Goal: Task Accomplishment & Management: Complete application form

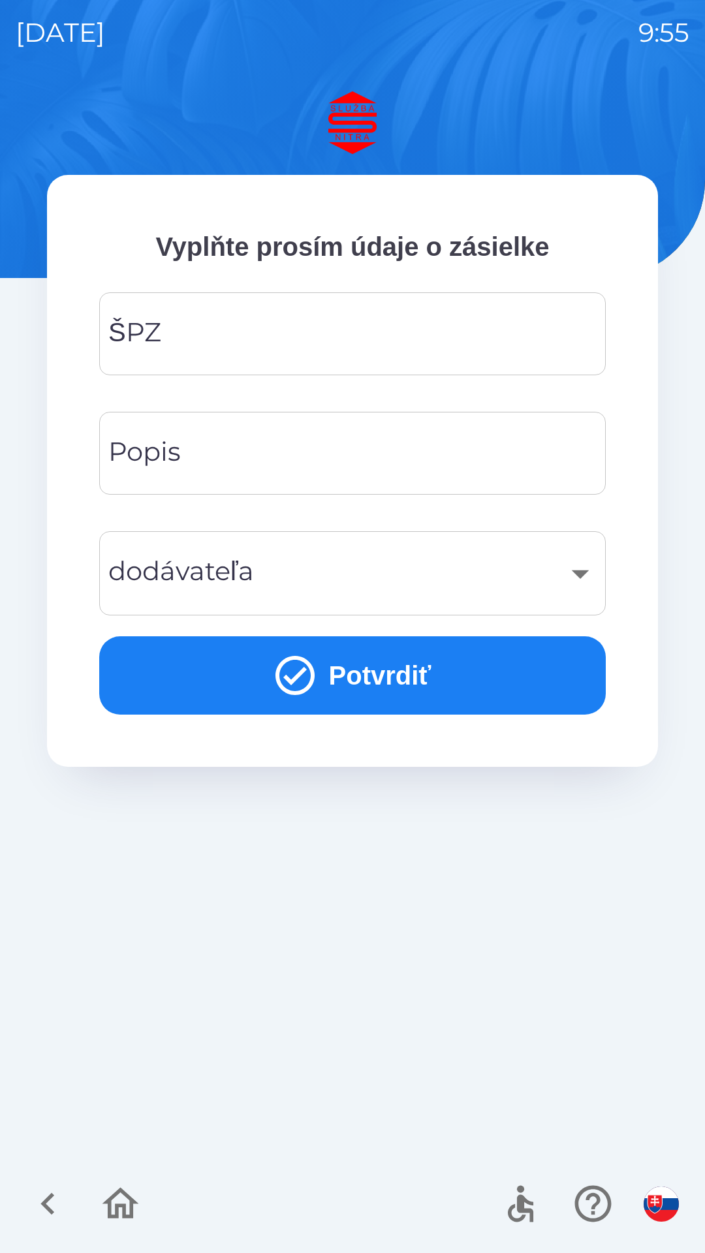
click at [354, 321] on input "ŠPZ" at bounding box center [352, 334] width 475 height 52
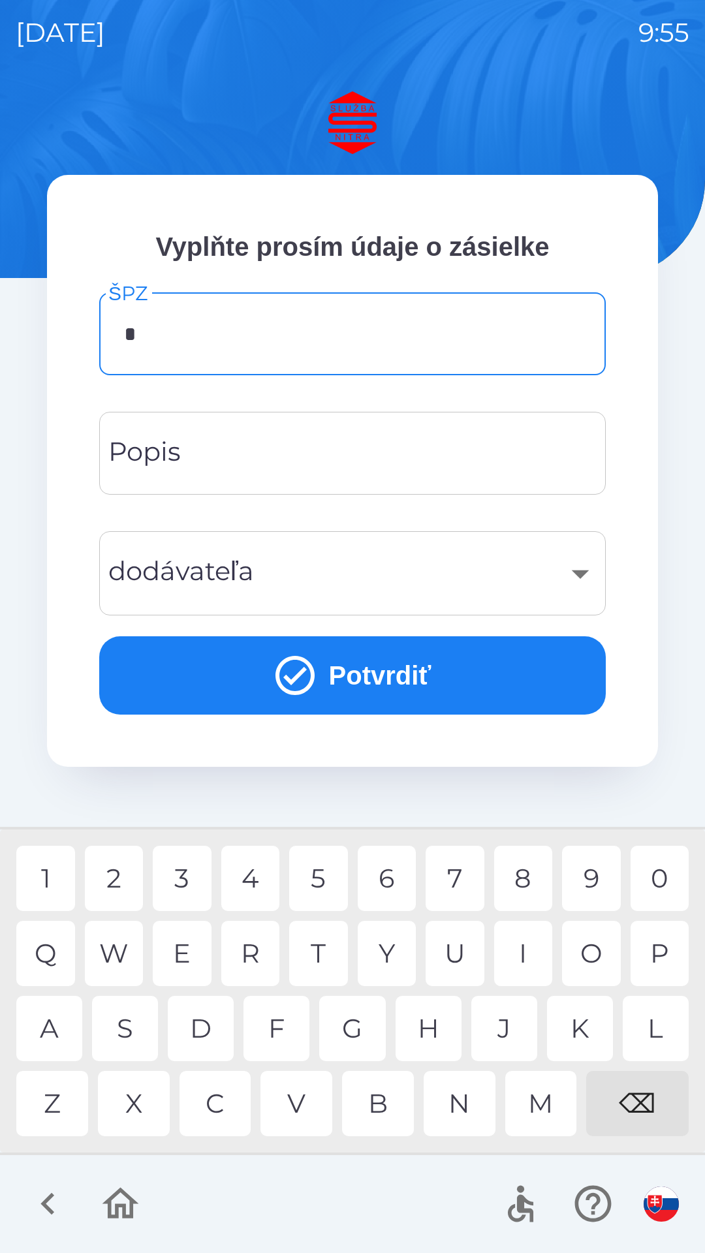
click at [459, 1089] on div "N" at bounding box center [460, 1103] width 72 height 65
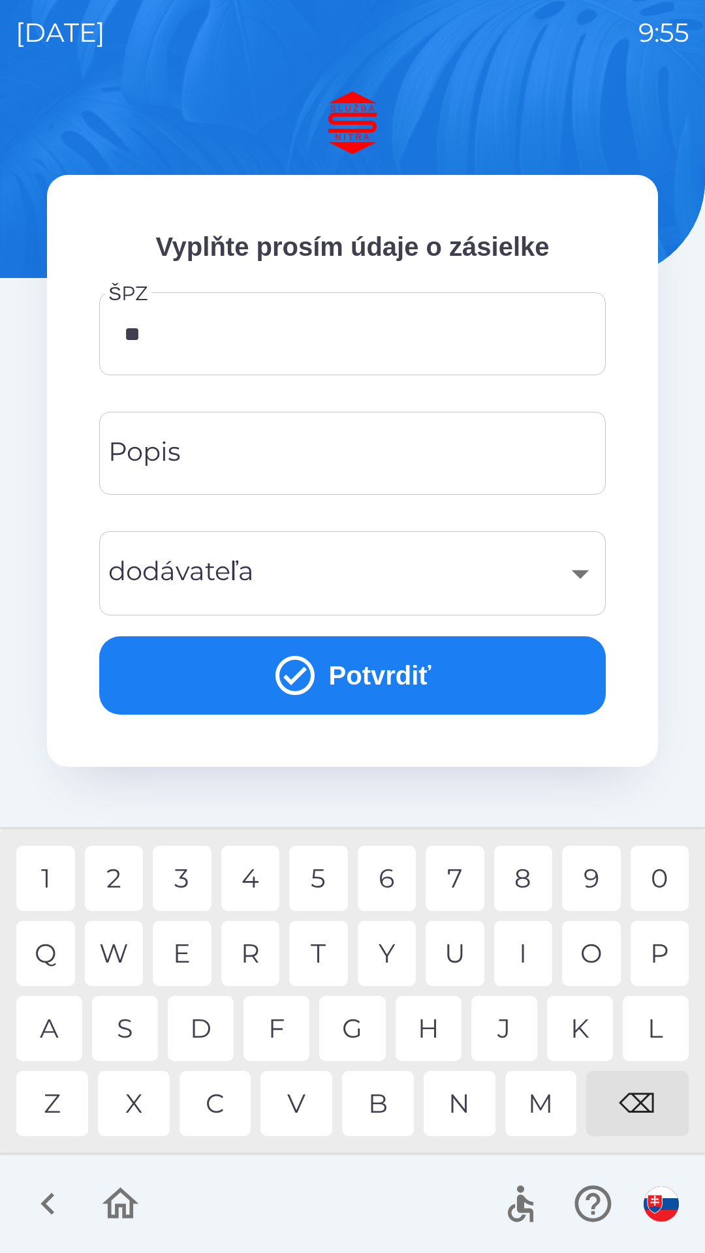
click at [253, 954] on div "R" at bounding box center [250, 953] width 59 height 65
type input "*******"
click at [319, 456] on input "Popis" at bounding box center [352, 454] width 475 height 52
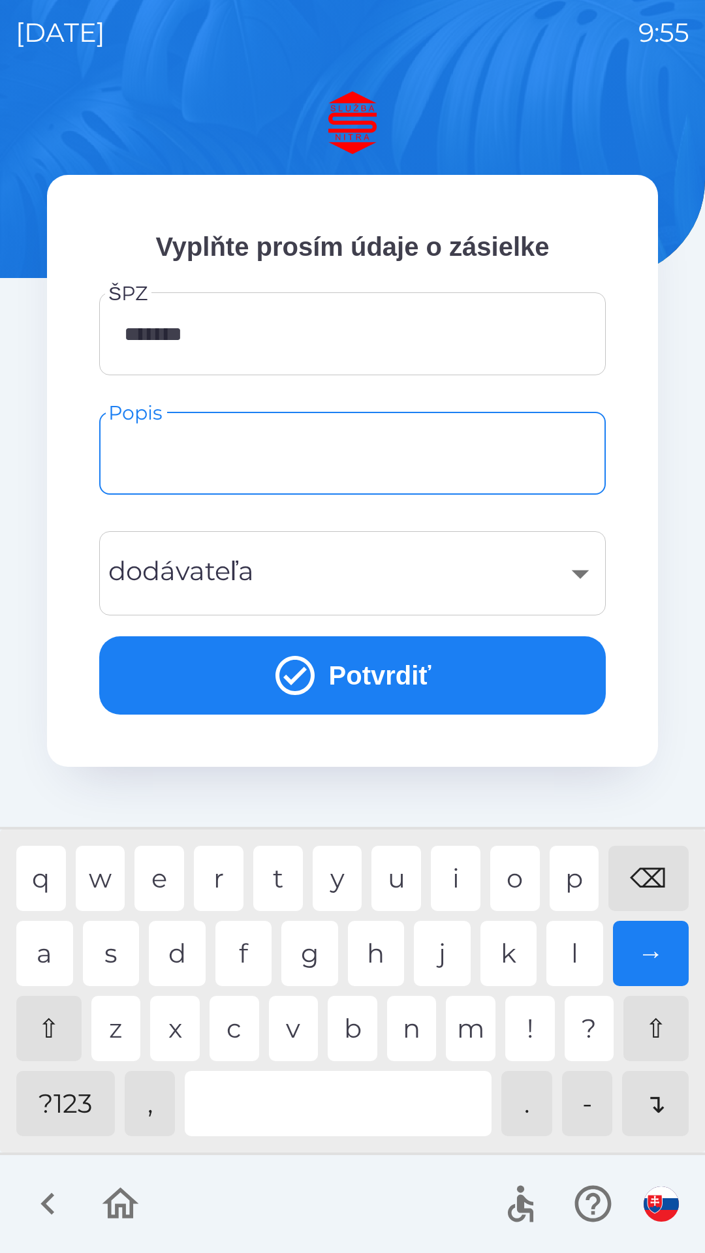
click at [584, 572] on div "​" at bounding box center [352, 573] width 475 height 53
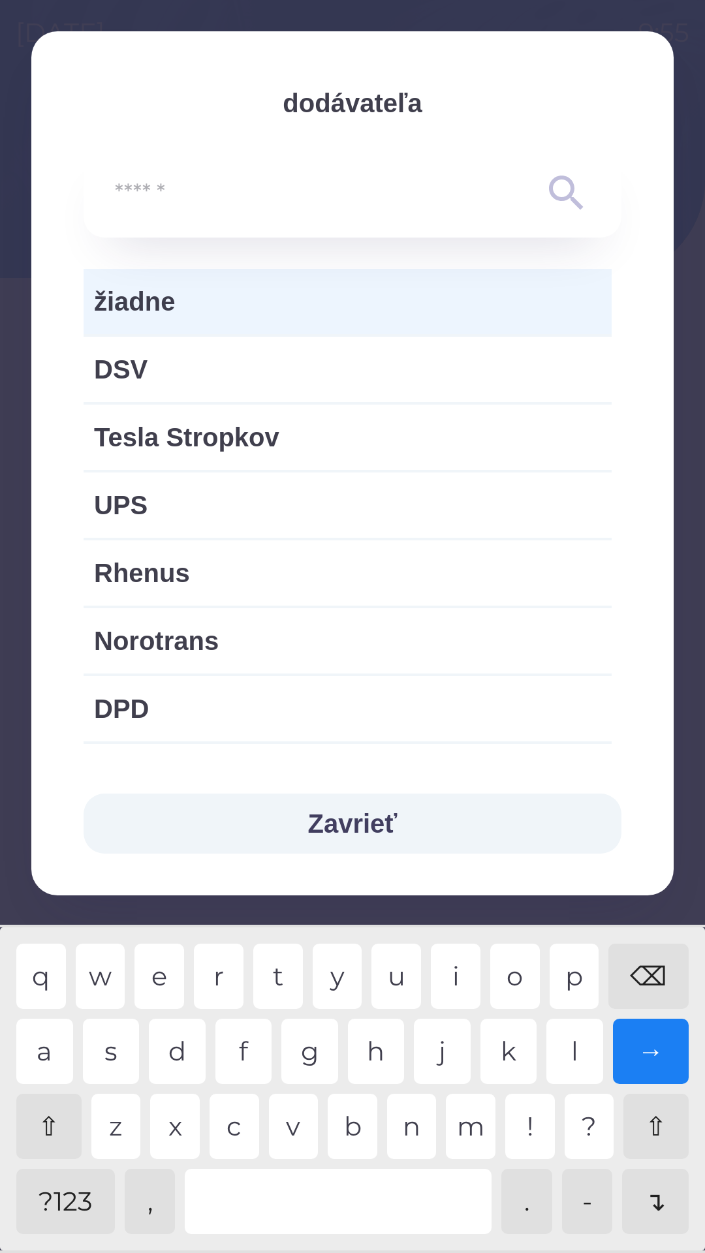
click at [569, 187] on icon at bounding box center [566, 193] width 47 height 47
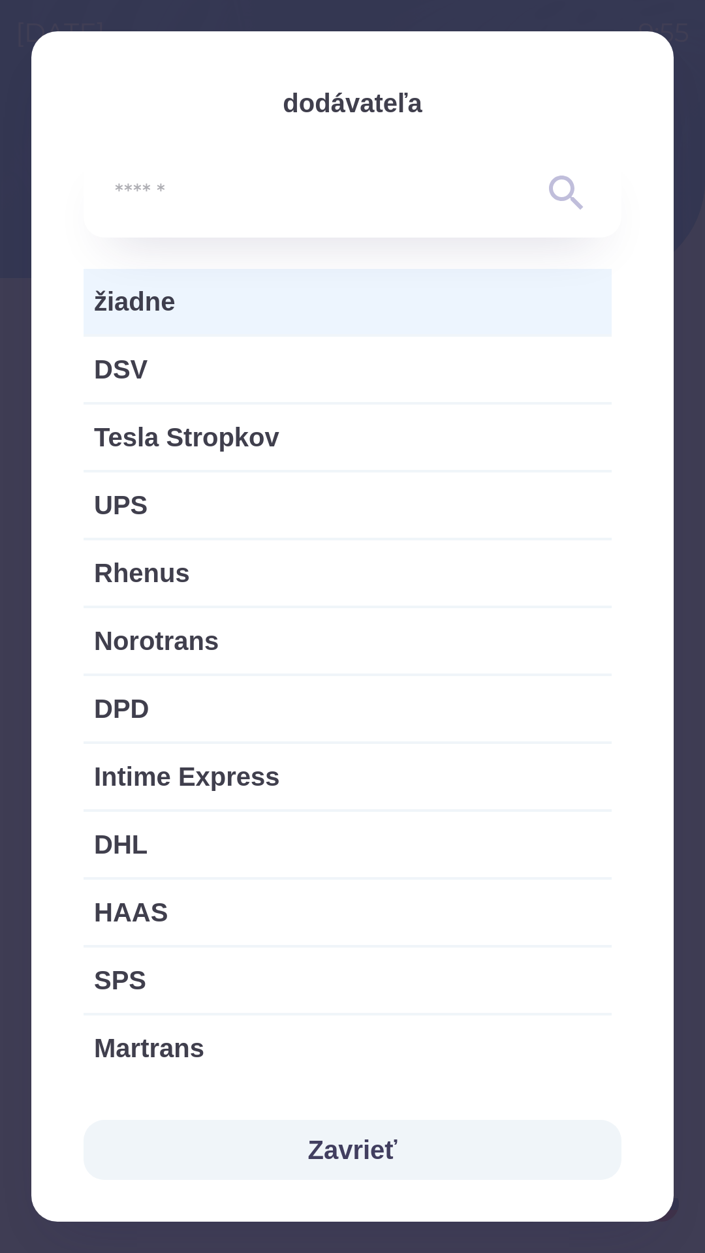
click at [322, 288] on span "žiadne" at bounding box center [347, 301] width 507 height 39
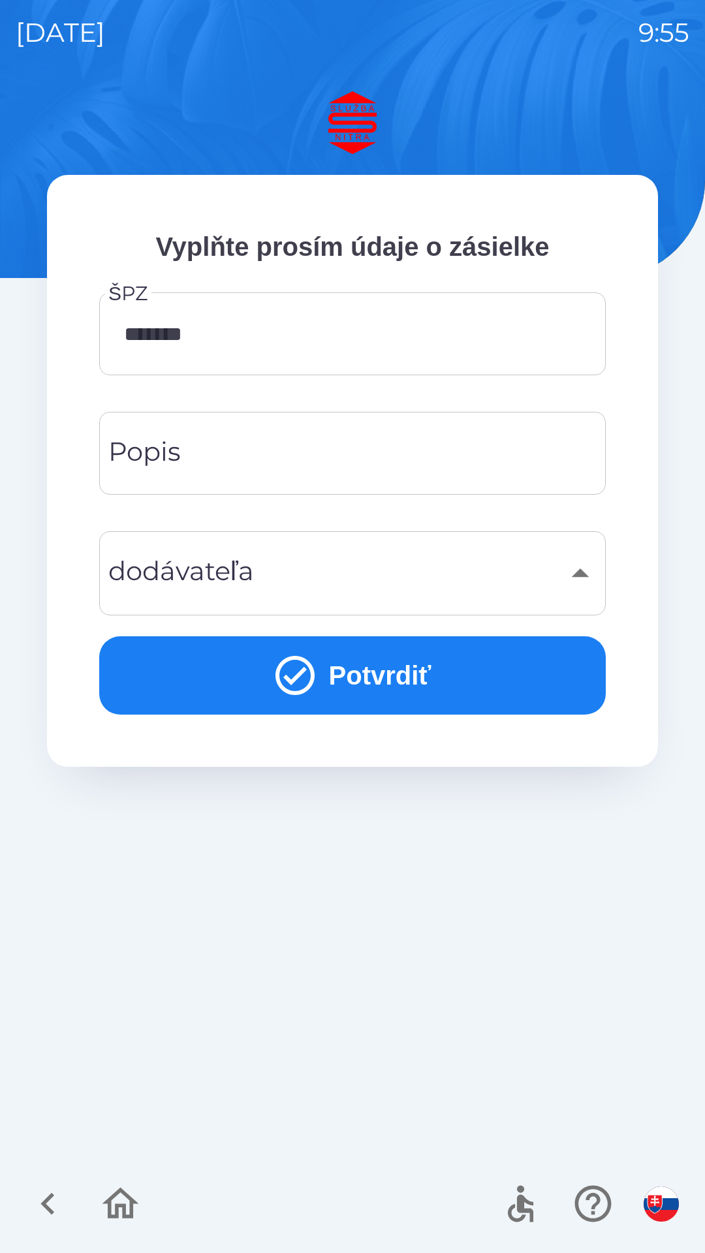
click at [321, 448] on input "Popis" at bounding box center [352, 454] width 475 height 52
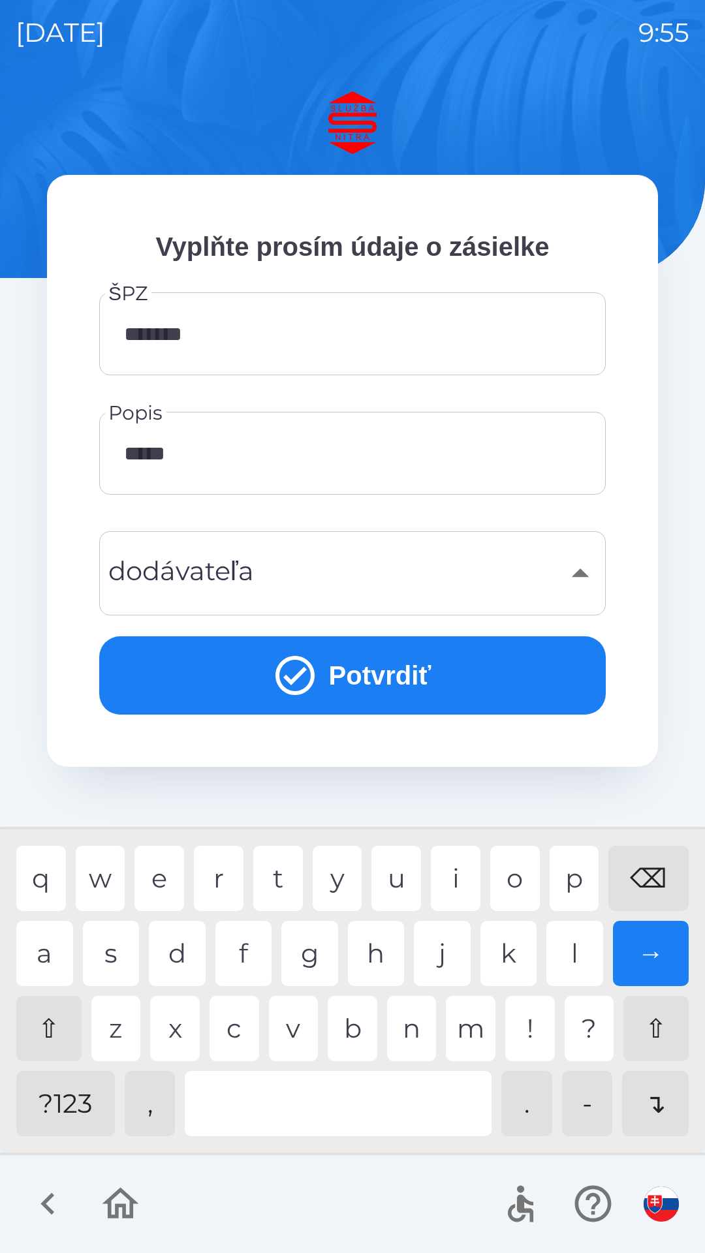
type input "******"
click at [384, 554] on div "​" at bounding box center [352, 573] width 475 height 53
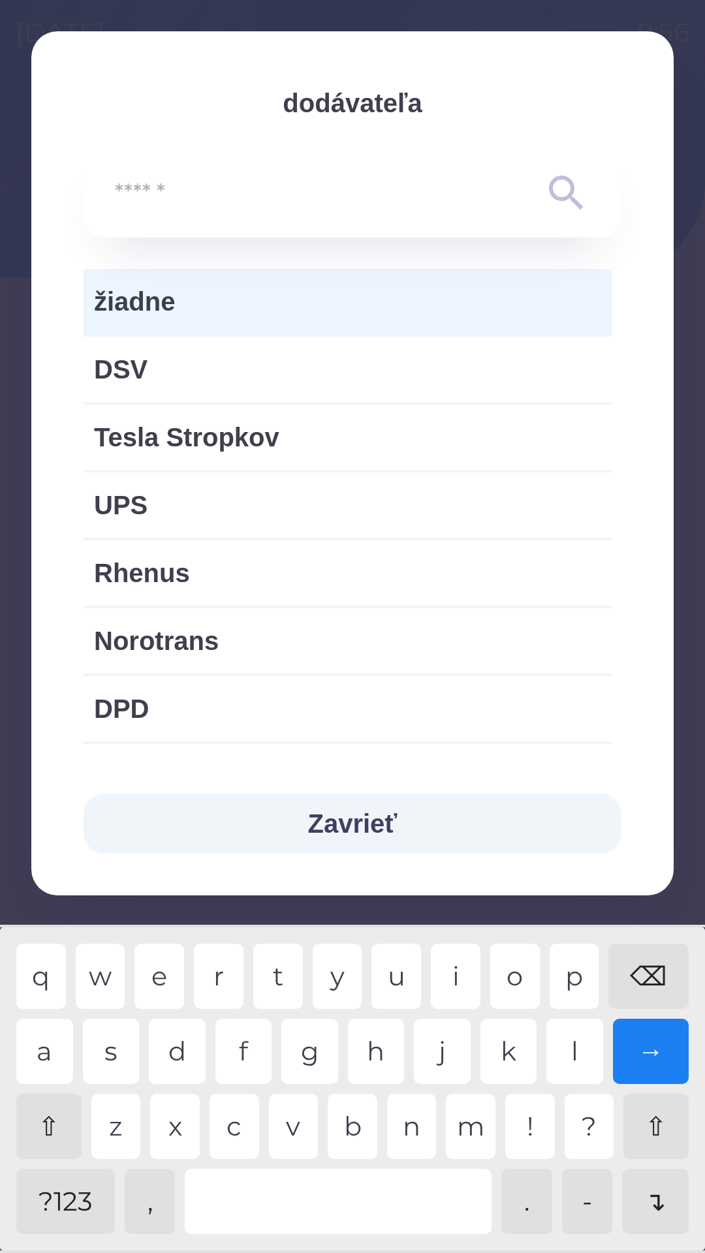
click at [400, 819] on button "Zavrieť" at bounding box center [353, 824] width 538 height 60
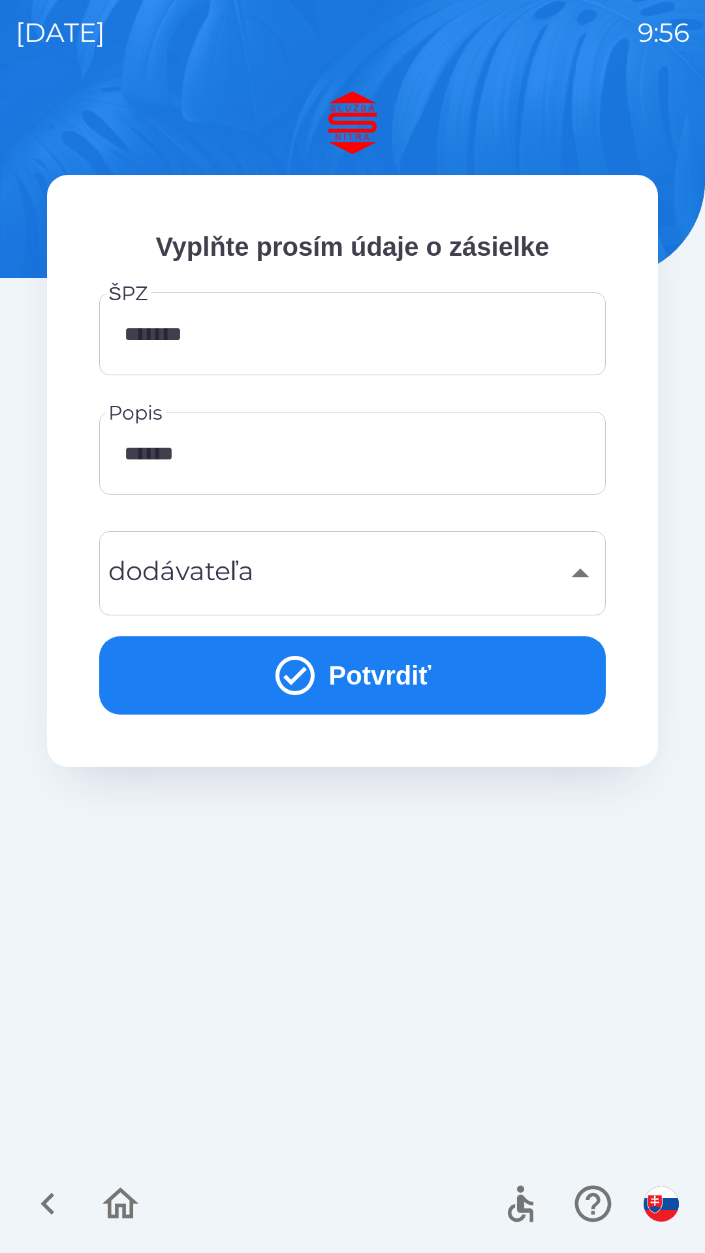
click at [563, 578] on div "​" at bounding box center [352, 573] width 475 height 53
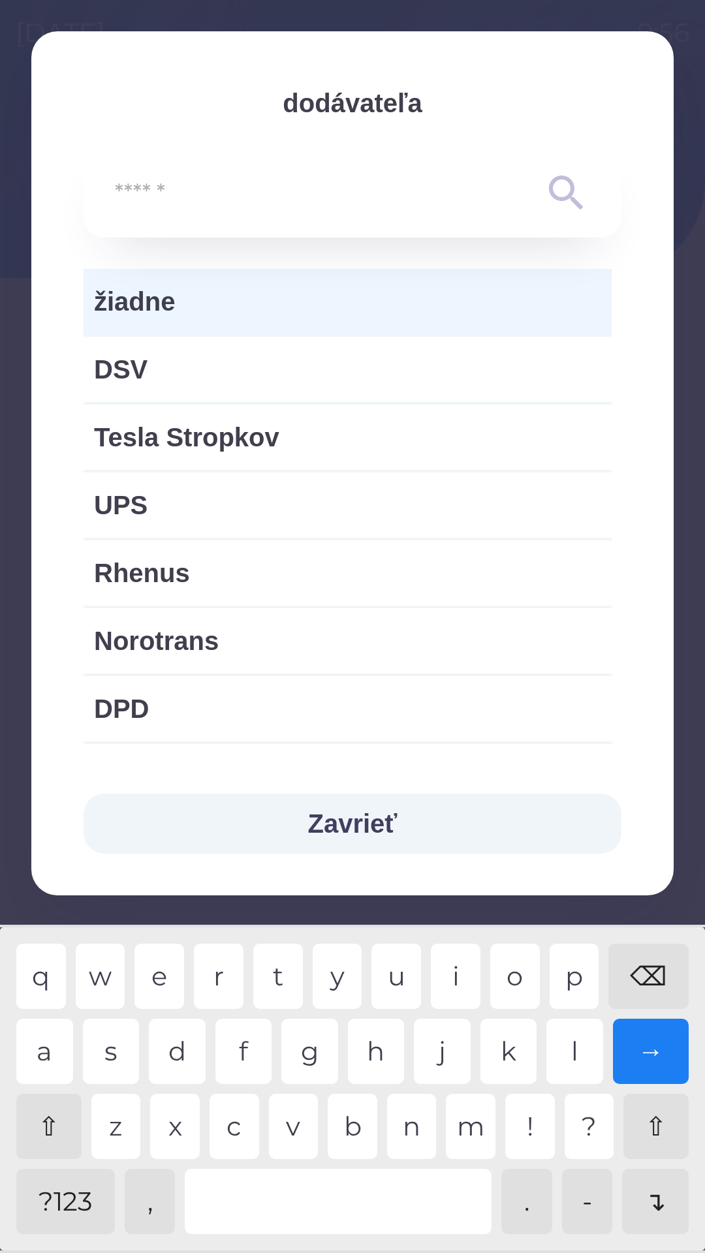
click at [396, 317] on span "žiadne" at bounding box center [347, 301] width 507 height 39
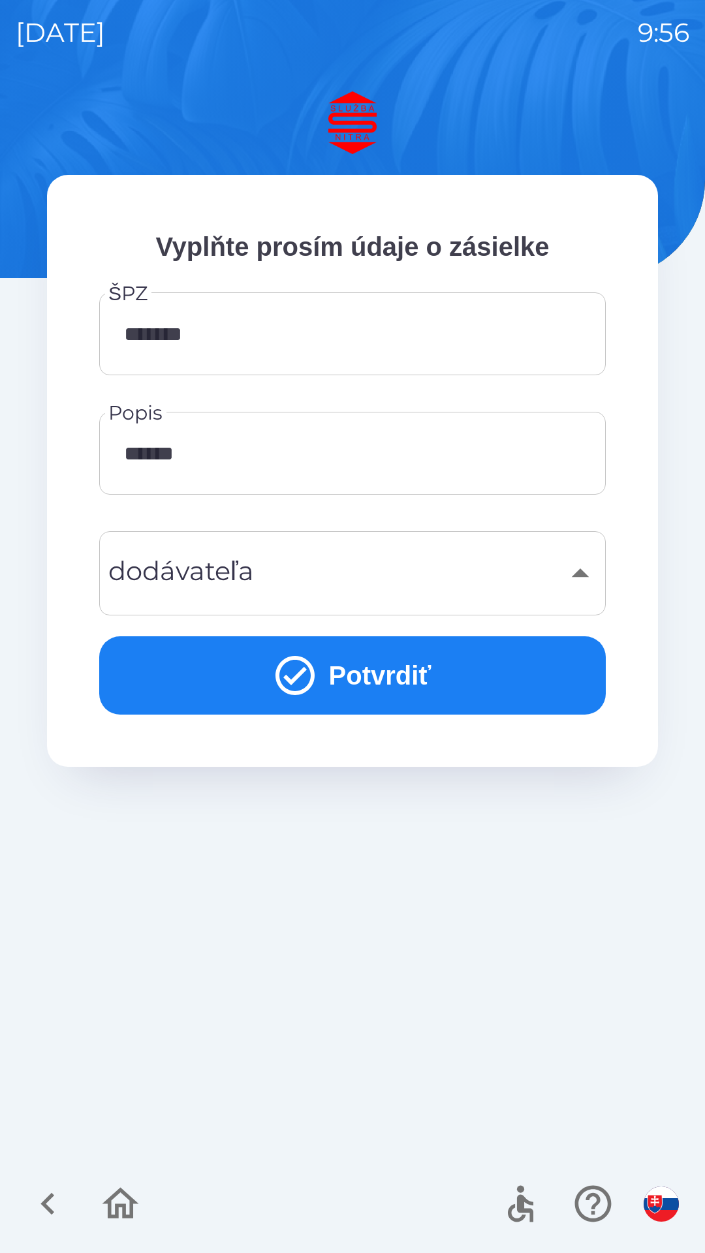
click at [428, 679] on button "Potvrdiť" at bounding box center [352, 675] width 506 height 78
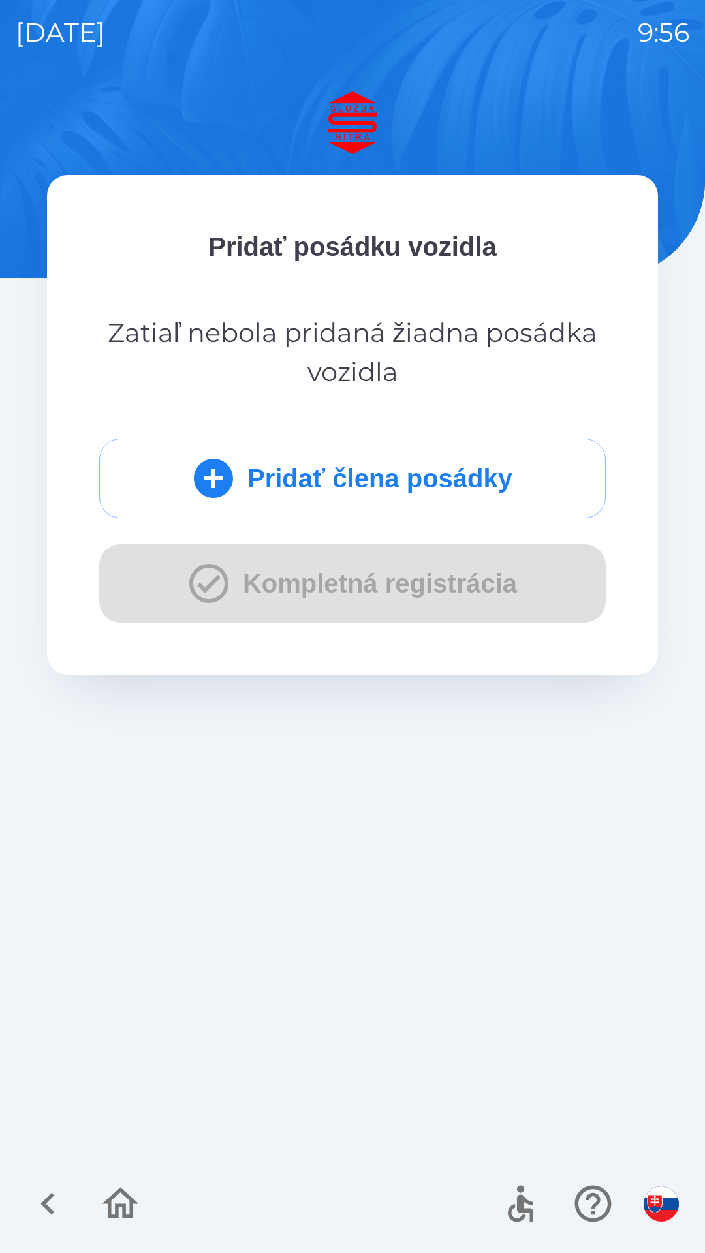
click at [466, 466] on button "Pridať člena posádky" at bounding box center [352, 479] width 506 height 80
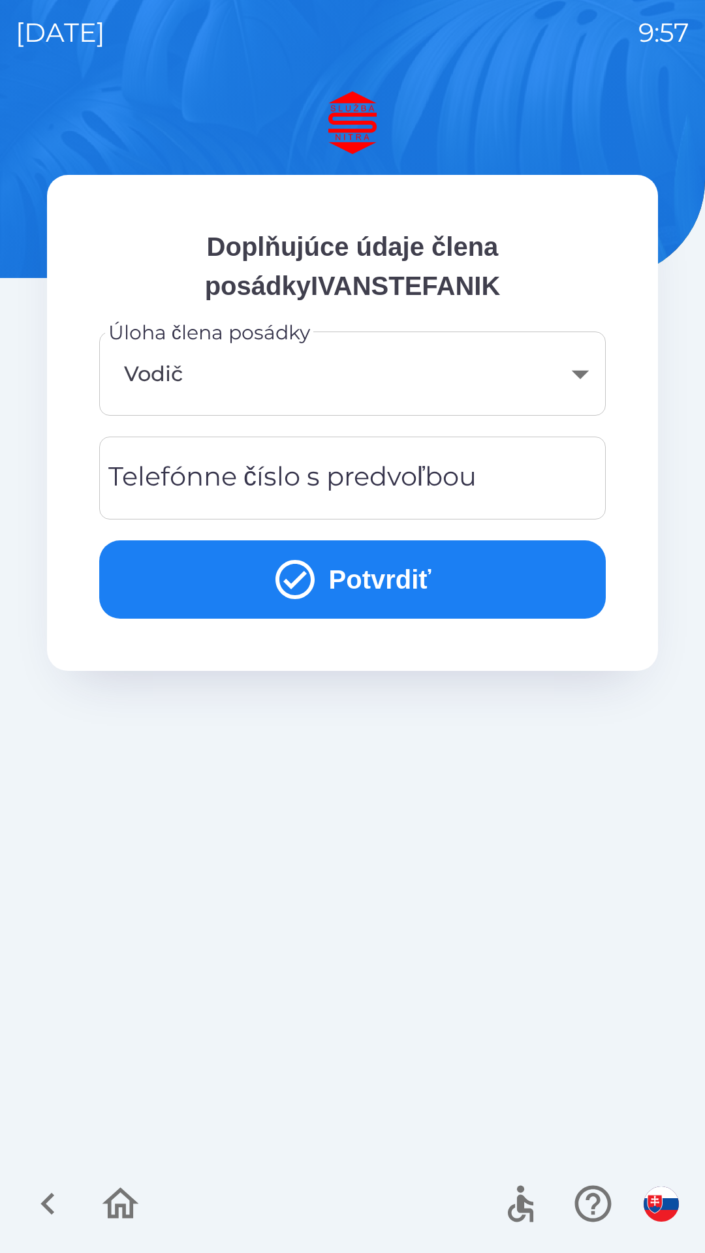
click at [568, 465] on input "Telefónne číslo s predvoľbou" at bounding box center [352, 478] width 475 height 52
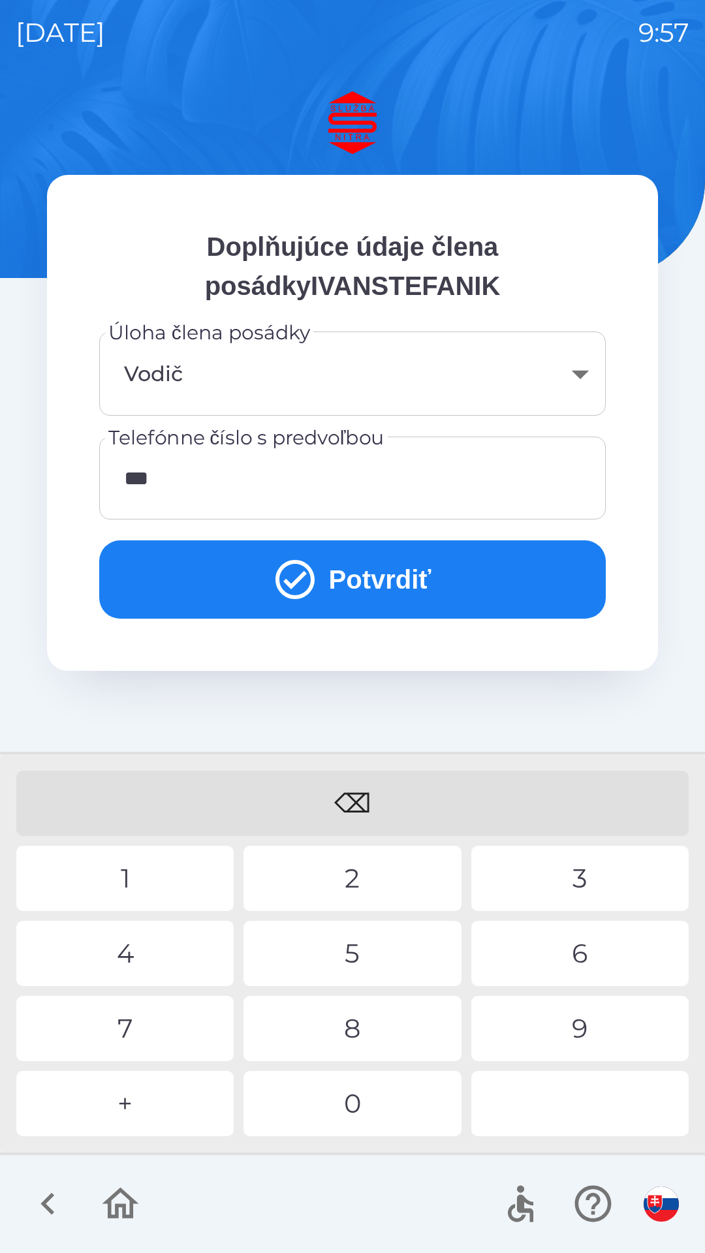
type input "****"
click at [54, 1204] on icon "button" at bounding box center [48, 1204] width 44 height 44
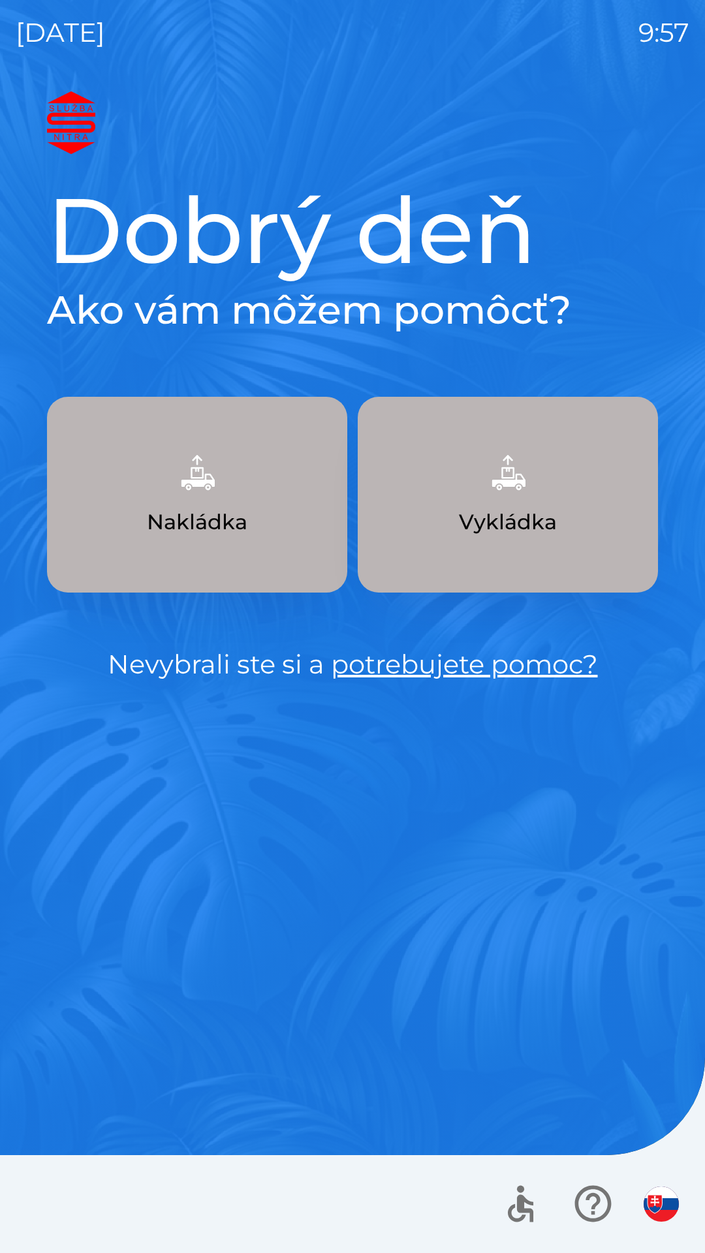
click at [50, 1192] on div at bounding box center [352, 1204] width 705 height 98
click at [220, 507] on p "Nakládka" at bounding box center [197, 521] width 101 height 31
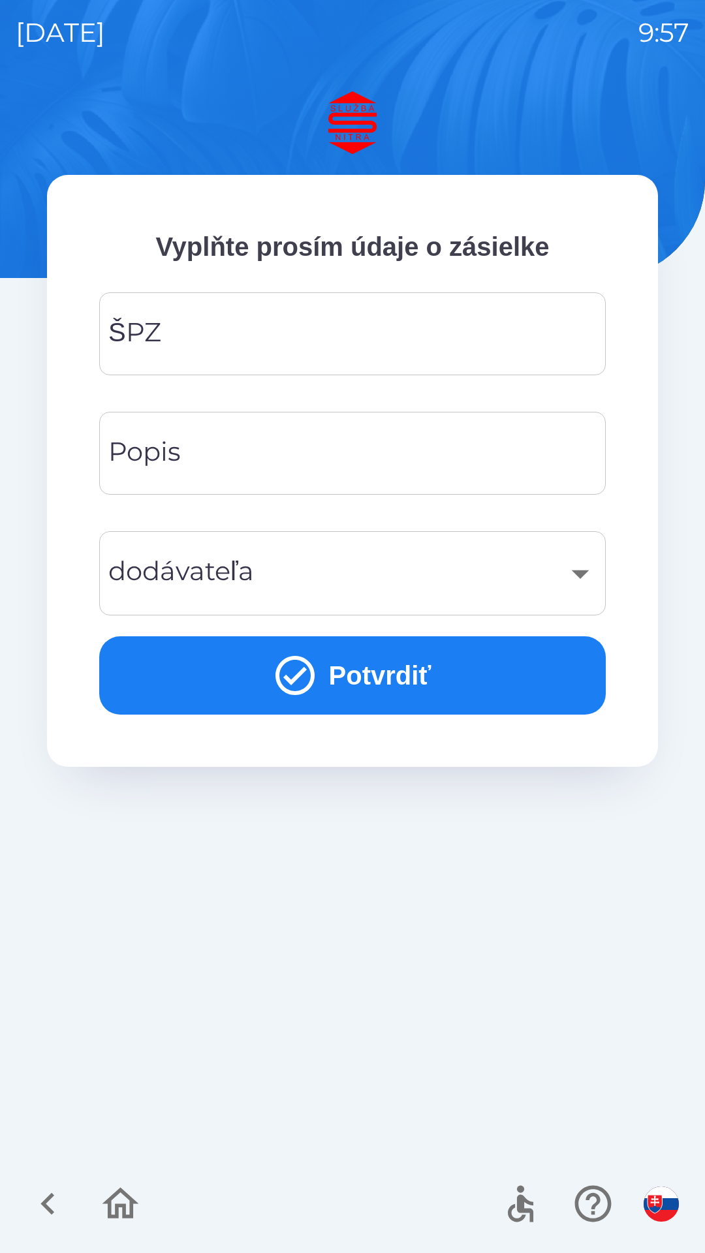
click at [480, 323] on input "ŠPZ" at bounding box center [352, 334] width 475 height 52
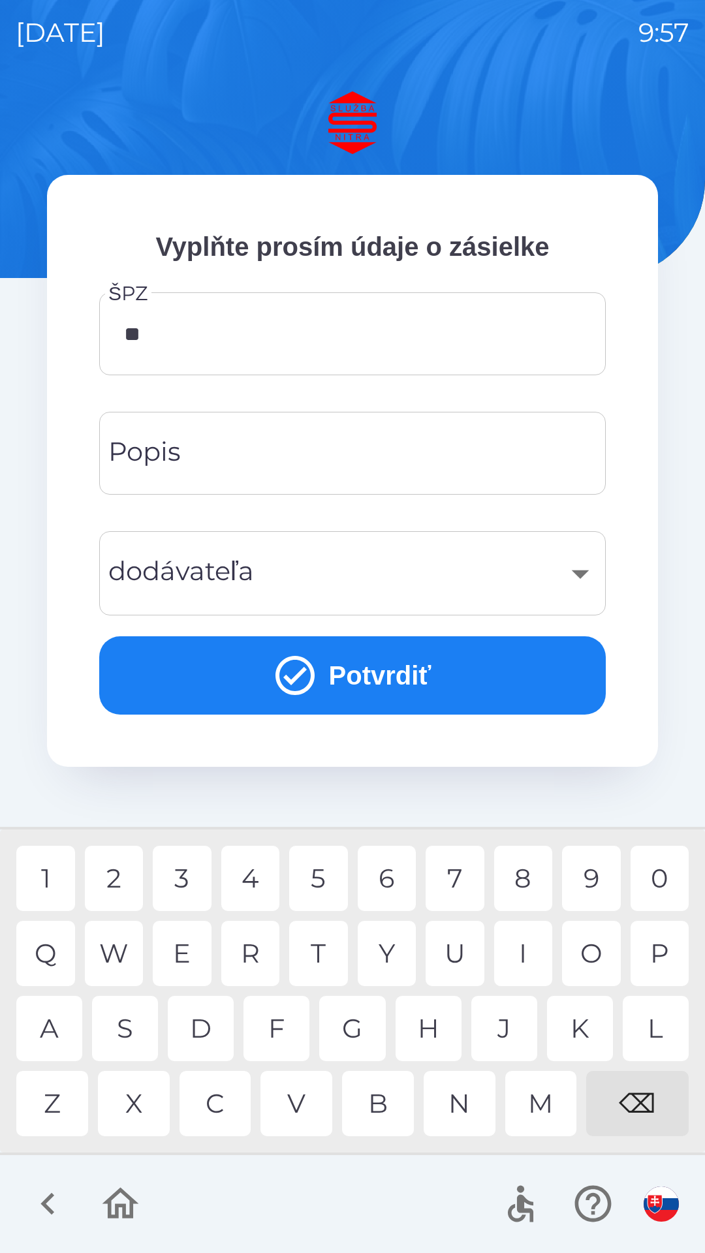
click at [247, 954] on div "R" at bounding box center [250, 953] width 59 height 65
click at [520, 867] on div "8" at bounding box center [523, 878] width 59 height 65
click at [384, 873] on div "6" at bounding box center [387, 878] width 59 height 65
click at [583, 874] on div "9" at bounding box center [591, 878] width 59 height 65
click at [662, 1033] on div "L" at bounding box center [656, 1028] width 66 height 65
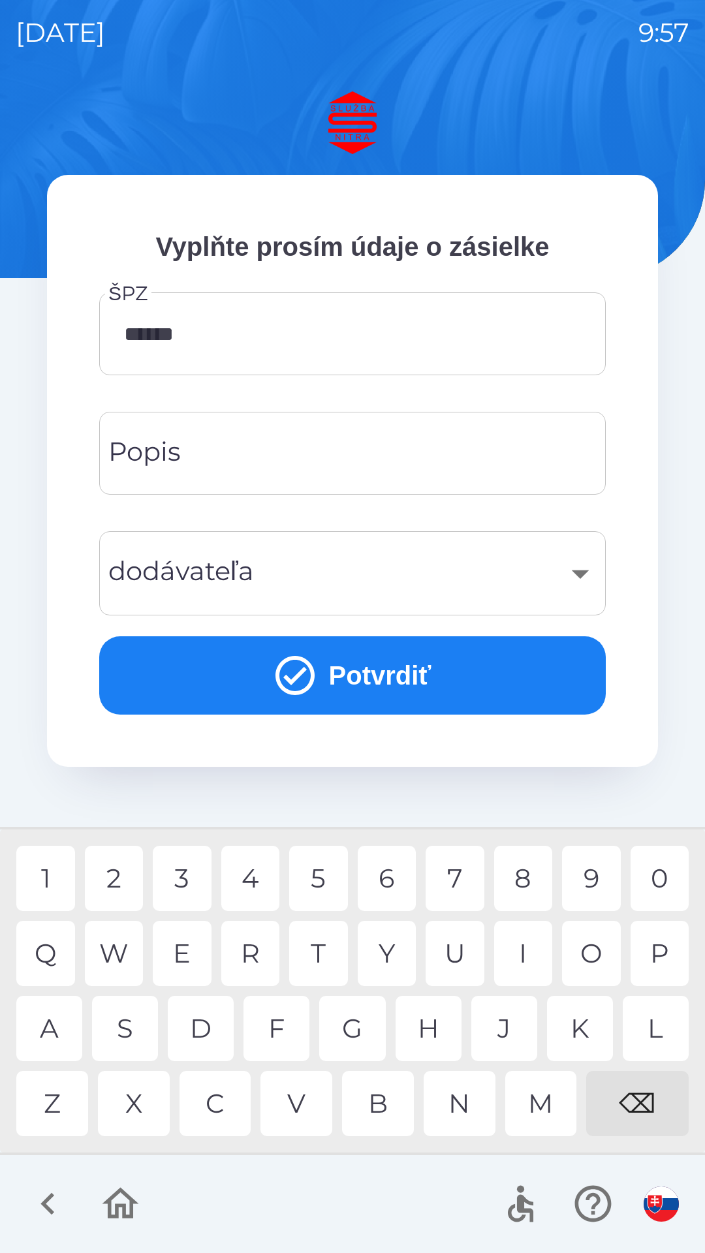
type input "*******"
click at [347, 1027] on div "G" at bounding box center [352, 1028] width 66 height 65
click at [309, 440] on input "Popis" at bounding box center [352, 454] width 475 height 52
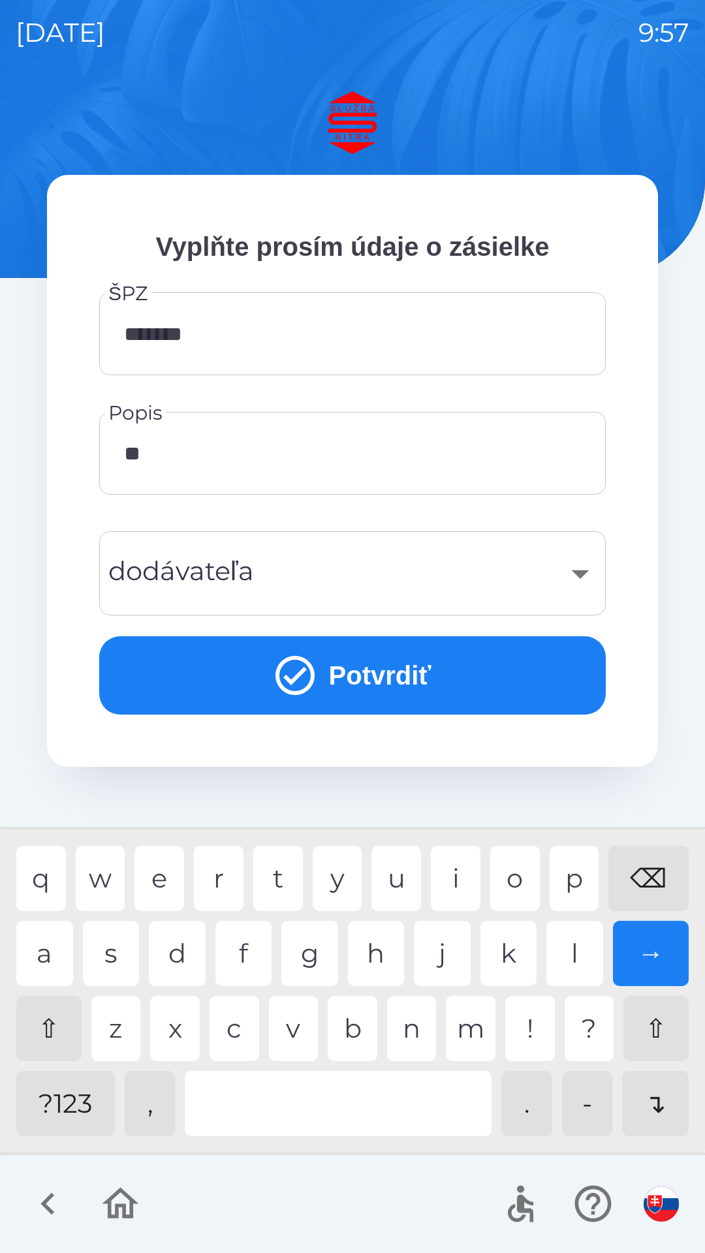
click at [394, 862] on div "u" at bounding box center [396, 878] width 50 height 65
click at [456, 884] on div "i" at bounding box center [456, 878] width 50 height 65
click at [119, 1029] on div "z" at bounding box center [116, 1028] width 50 height 65
click at [461, 868] on div "i" at bounding box center [456, 878] width 50 height 65
click at [275, 871] on div "t" at bounding box center [278, 878] width 50 height 65
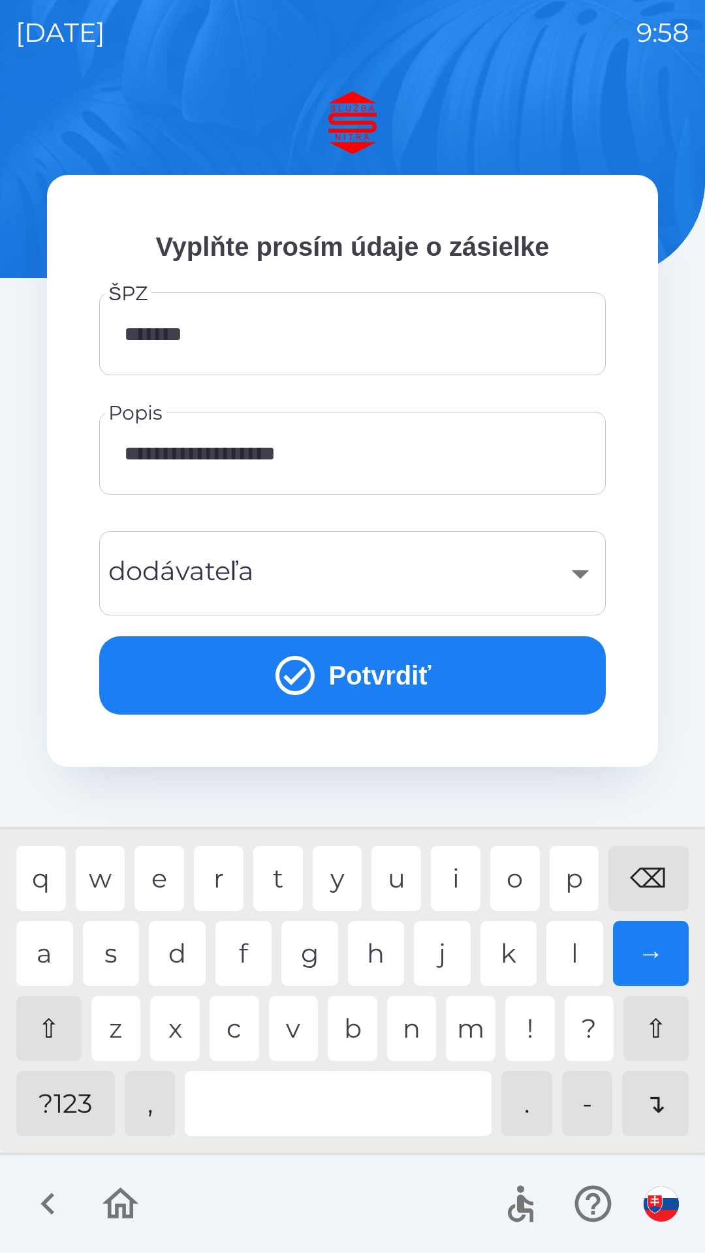
type input "**********"
click at [164, 869] on div "e" at bounding box center [159, 878] width 50 height 65
click at [570, 568] on div "​" at bounding box center [352, 573] width 475 height 53
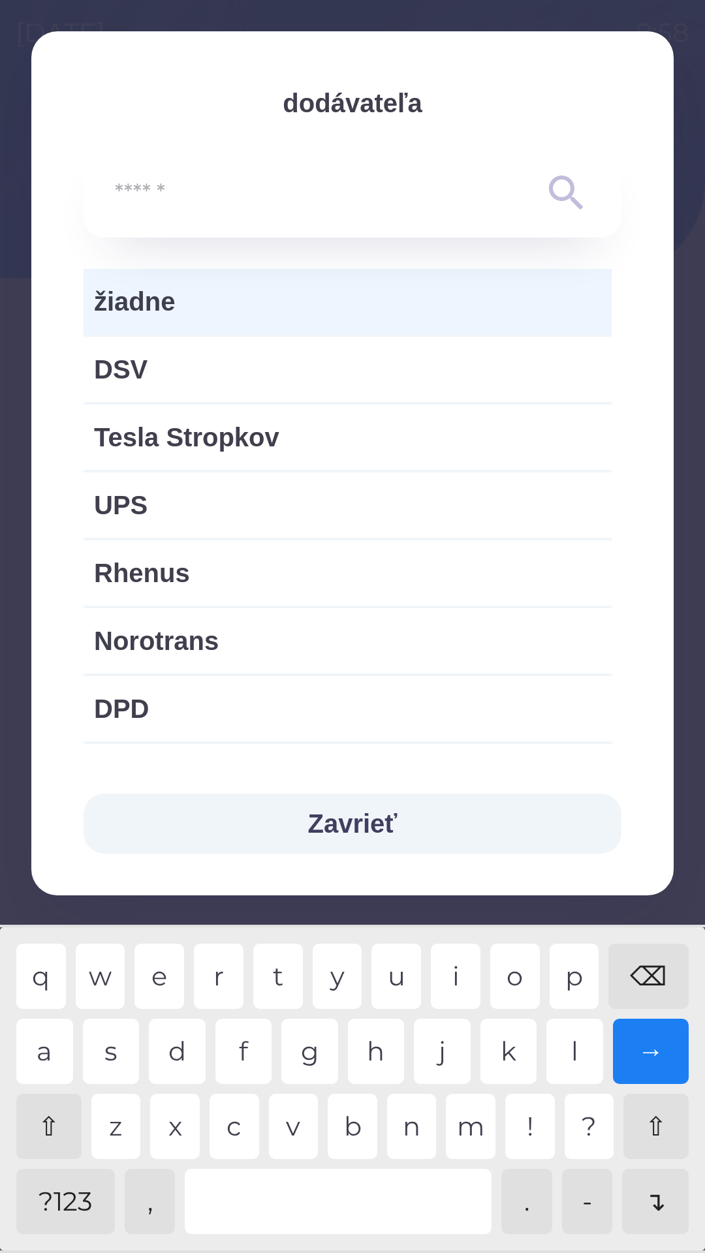
click at [279, 178] on input "text" at bounding box center [326, 194] width 423 height 36
type input "*"
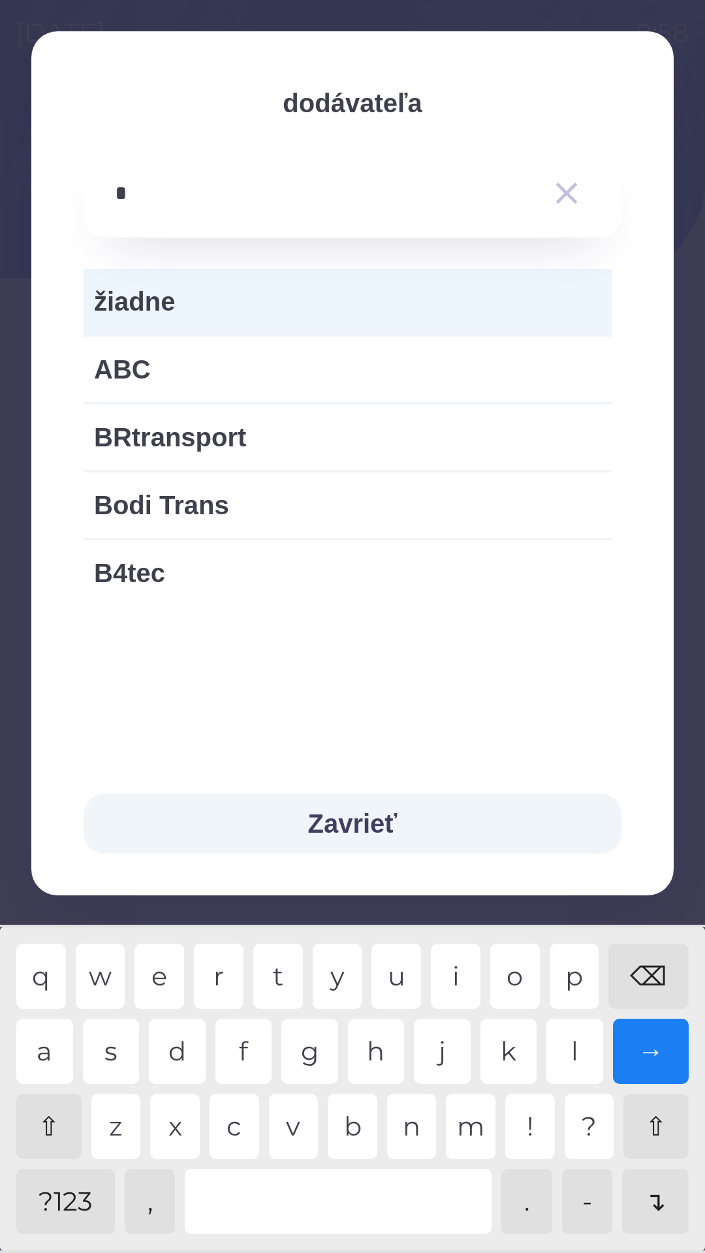
click at [382, 823] on button "Zavrieť" at bounding box center [353, 824] width 538 height 60
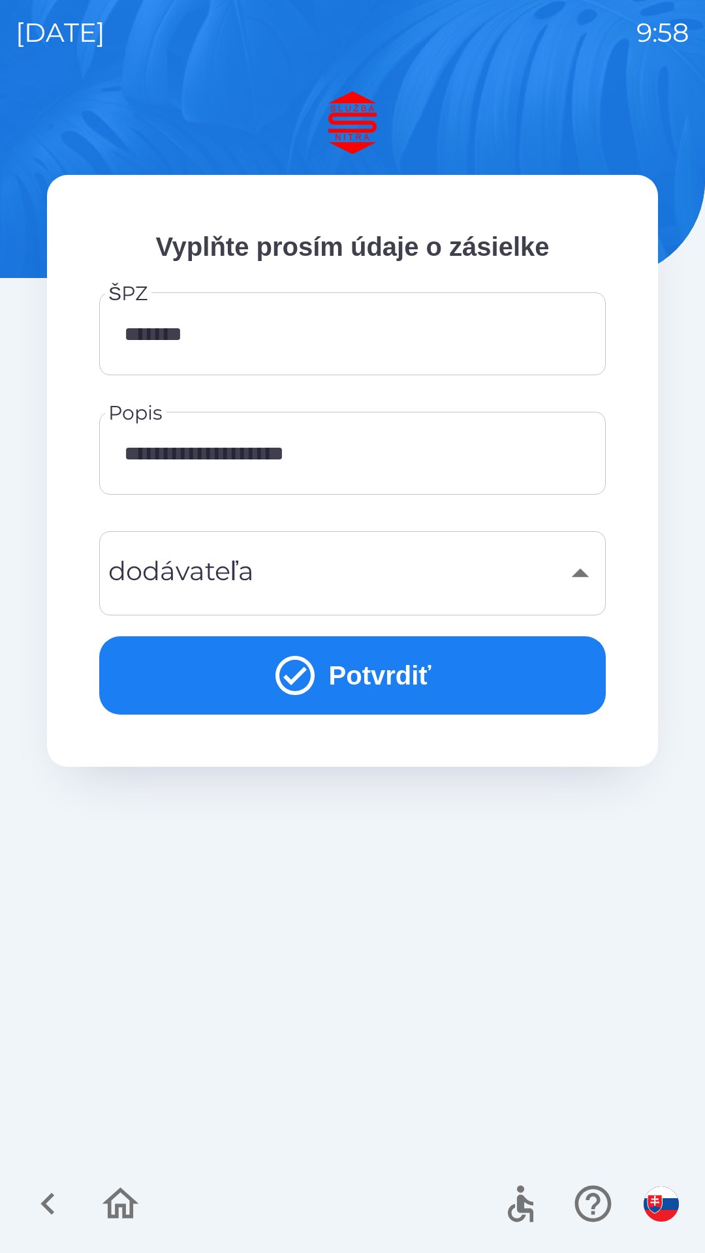
click at [315, 581] on div "​" at bounding box center [352, 573] width 475 height 53
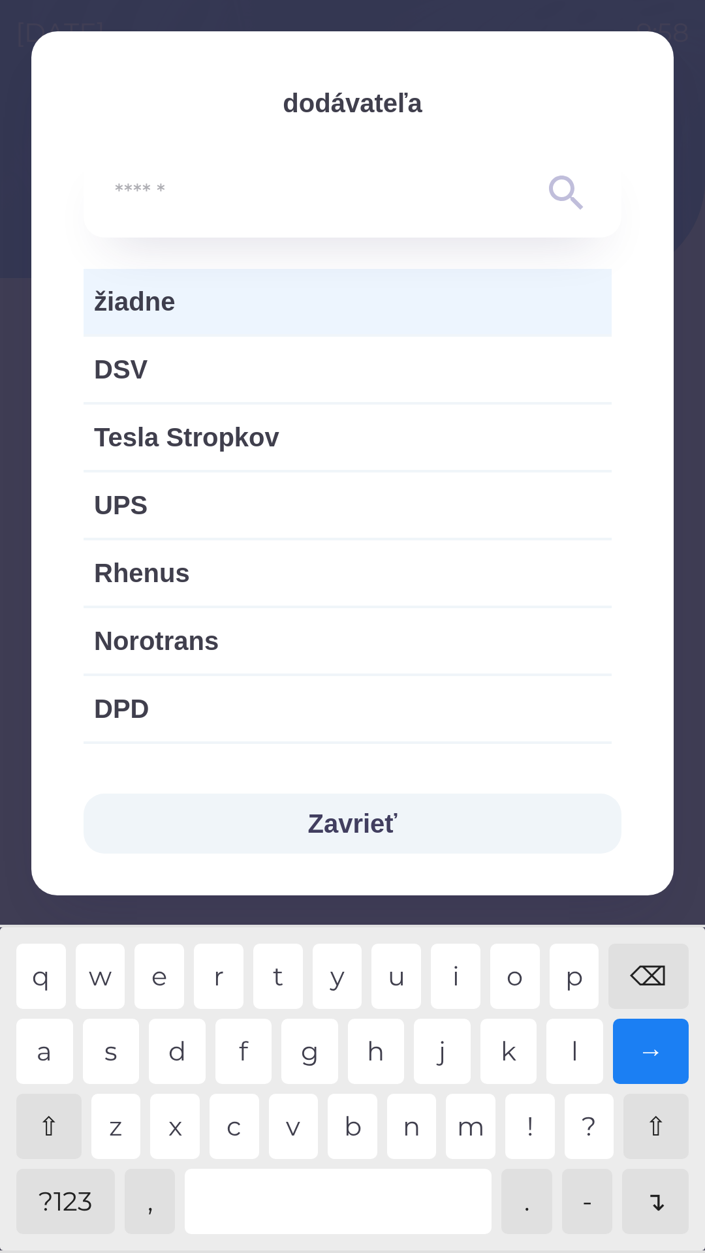
click at [646, 961] on div "⌫" at bounding box center [648, 976] width 80 height 65
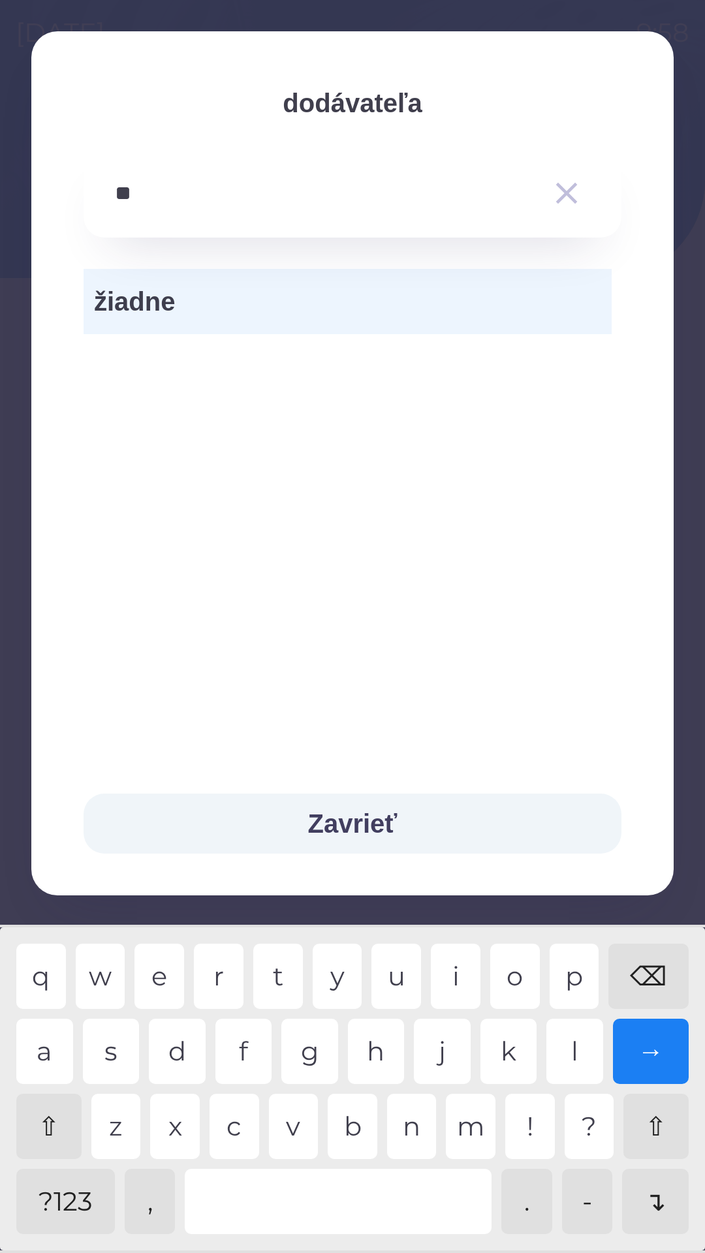
click at [349, 1121] on div "b" at bounding box center [353, 1126] width 50 height 65
click at [236, 1121] on div "c" at bounding box center [235, 1126] width 50 height 65
click at [178, 963] on div "e" at bounding box center [159, 976] width 50 height 65
type input "**********"
click at [223, 976] on div "r" at bounding box center [219, 976] width 50 height 65
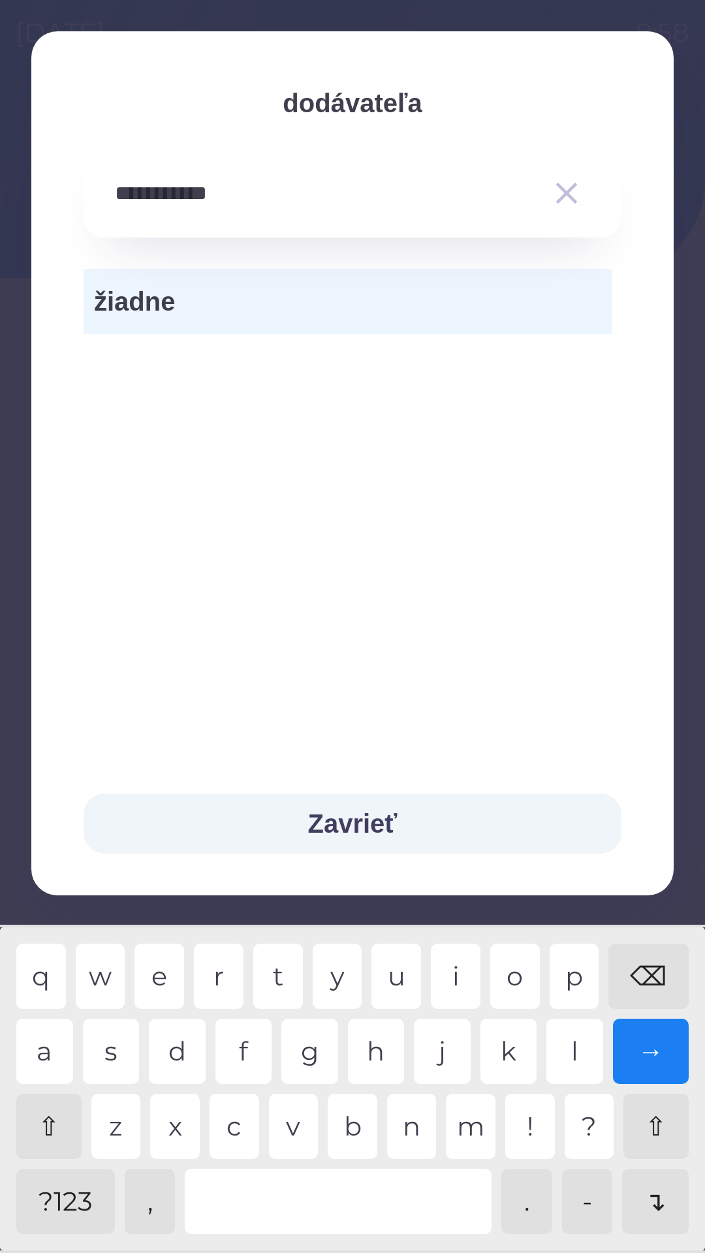
click at [659, 1042] on div "→" at bounding box center [651, 1051] width 76 height 65
click at [393, 822] on button "Zavrieť" at bounding box center [353, 824] width 538 height 60
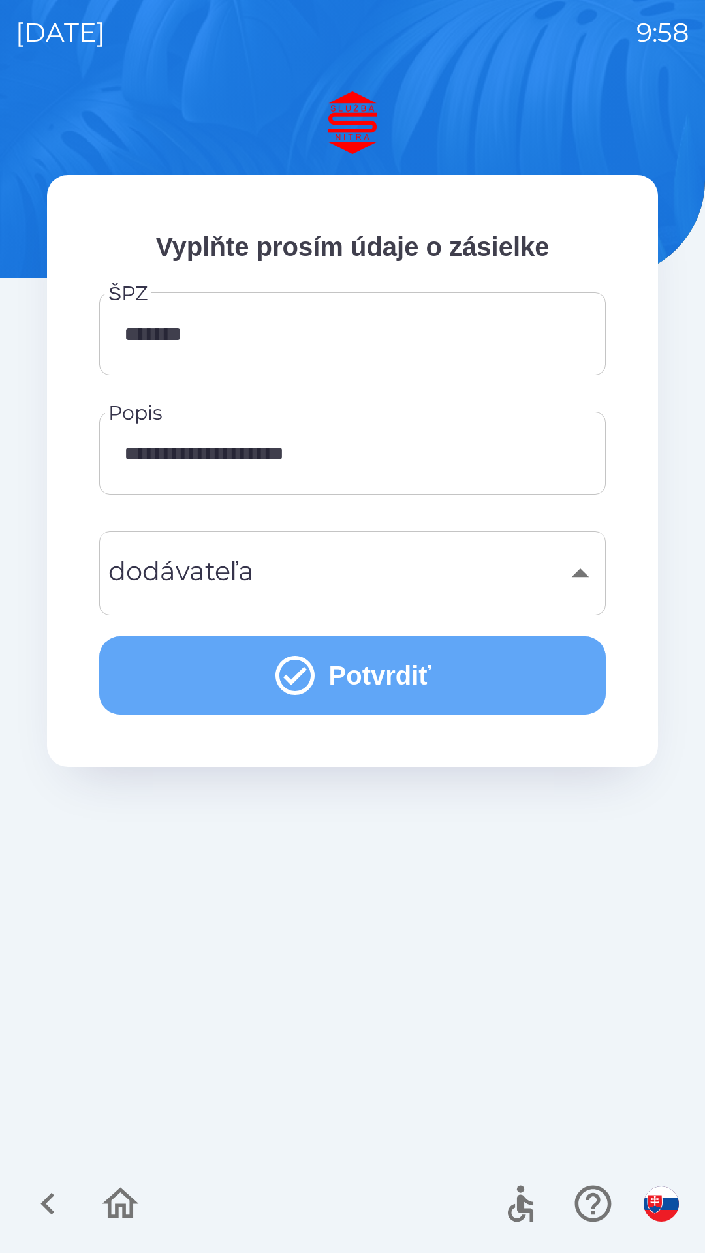
click at [401, 668] on button "Potvrdiť" at bounding box center [352, 675] width 506 height 78
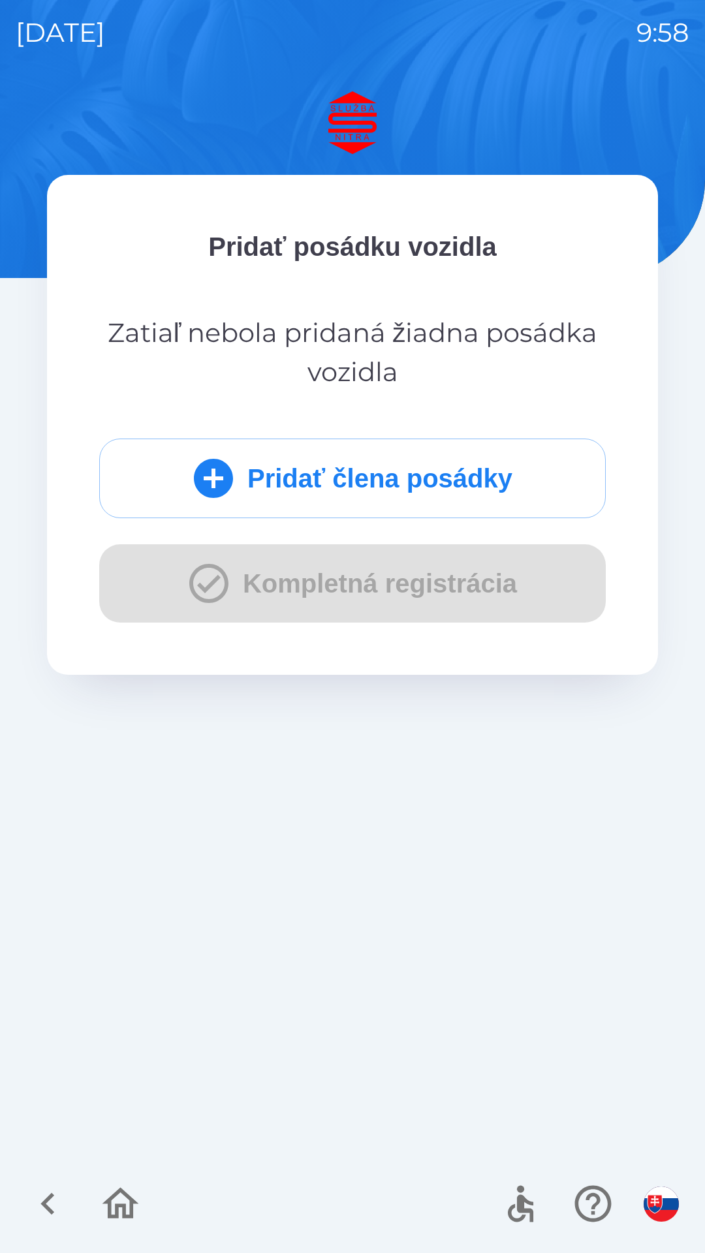
click at [378, 477] on button "Pridať člena posádky" at bounding box center [352, 479] width 506 height 80
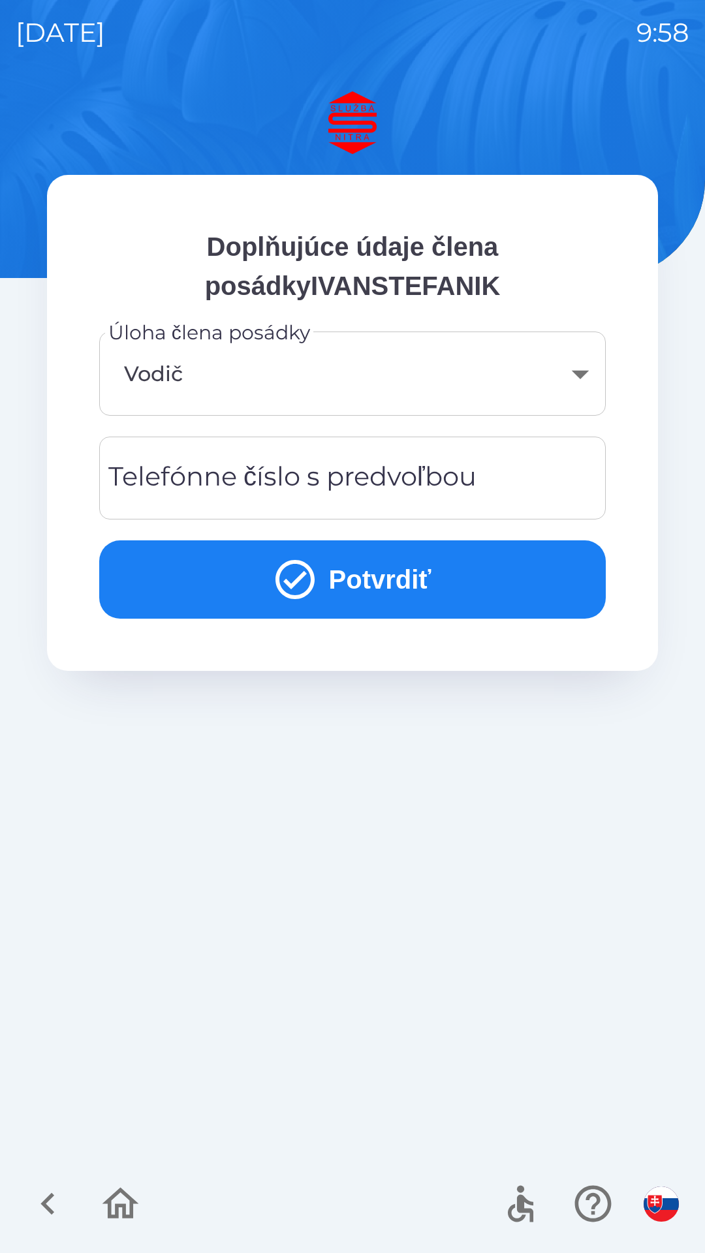
click at [578, 374] on body "[DATE] 9:58 Doplňujúce údaje člena posádkyIVANSTEFANIK Úloha člena posádky Vodi…" at bounding box center [352, 626] width 705 height 1253
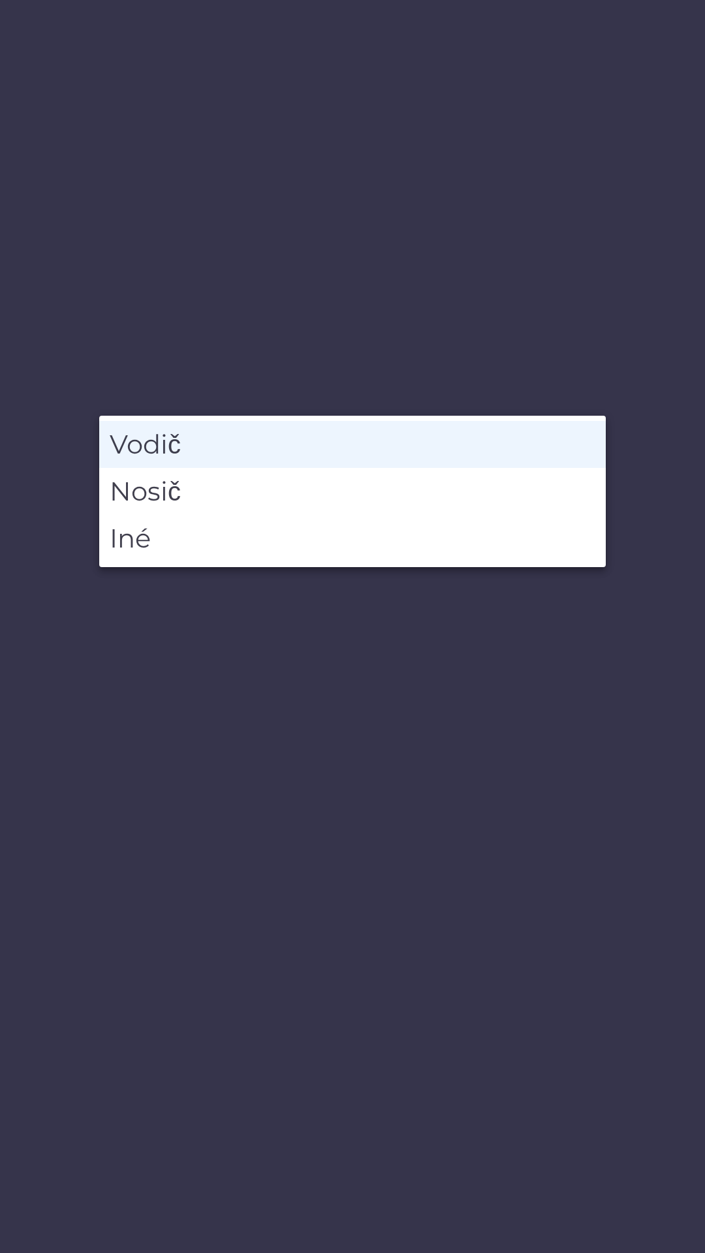
click at [516, 439] on li "Vodič" at bounding box center [352, 444] width 506 height 47
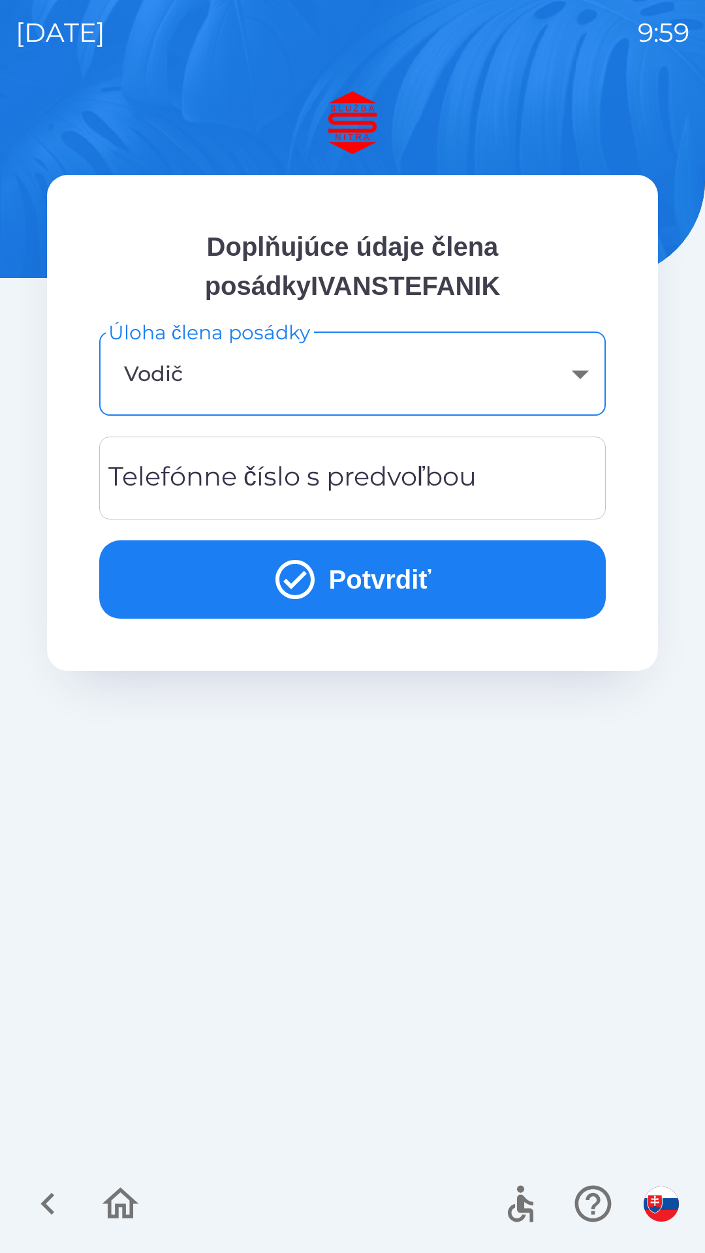
click at [481, 476] on input "Telefónne číslo s predvoľbou" at bounding box center [352, 478] width 475 height 52
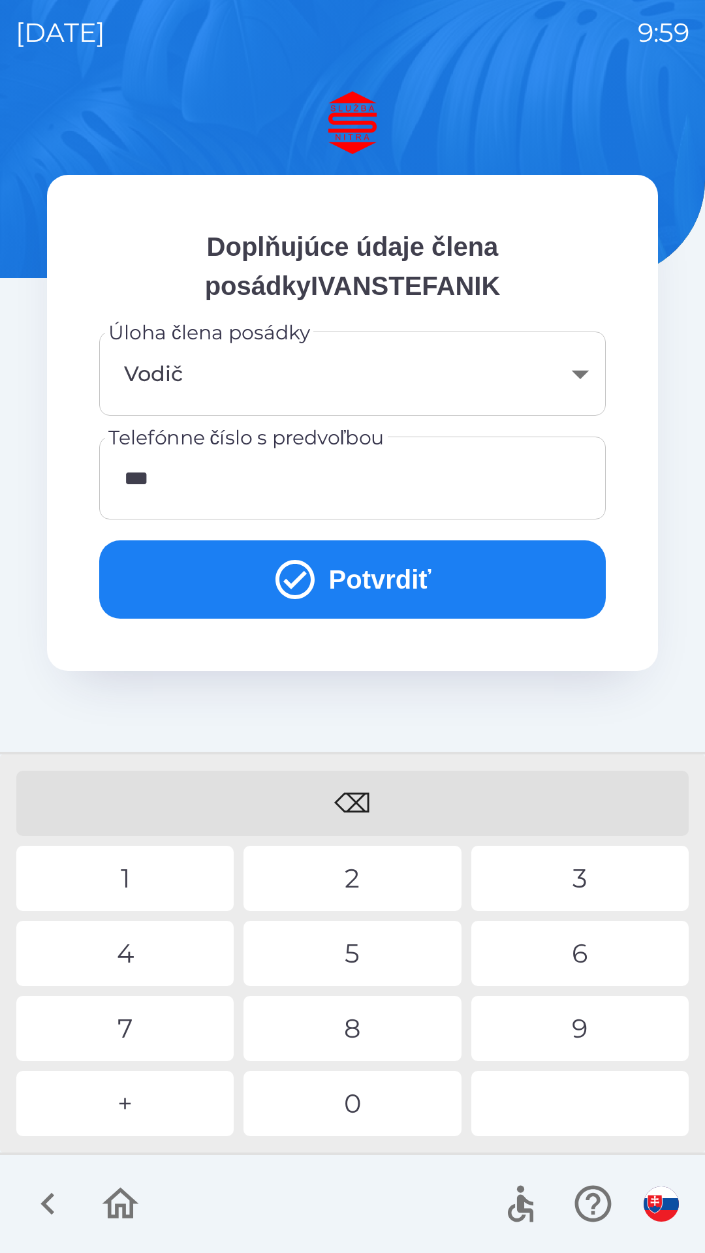
click at [369, 869] on div "2" at bounding box center [351, 878] width 217 height 65
click at [366, 1016] on div "8" at bounding box center [351, 1028] width 217 height 65
click at [360, 1106] on div "0" at bounding box center [351, 1103] width 217 height 65
click at [124, 1023] on div "7" at bounding box center [124, 1028] width 217 height 65
click at [364, 1119] on div "0" at bounding box center [351, 1103] width 217 height 65
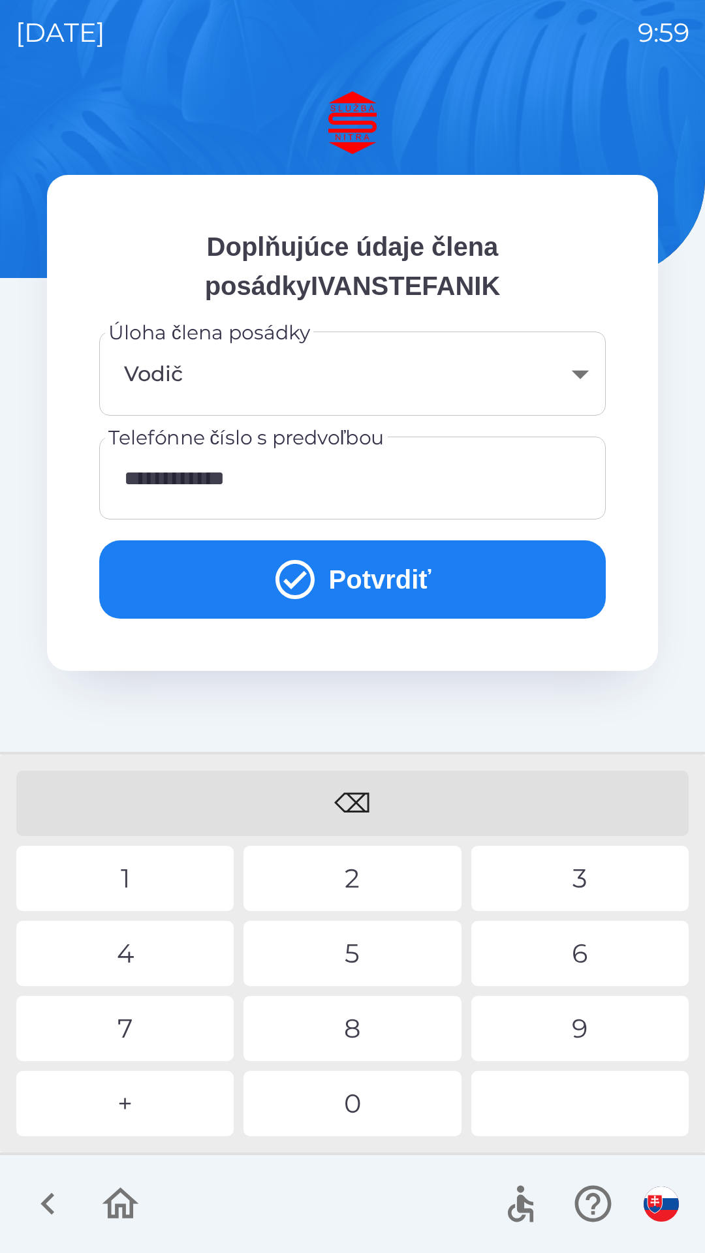
type input "**********"
click at [386, 570] on button "Potvrdiť" at bounding box center [352, 579] width 506 height 78
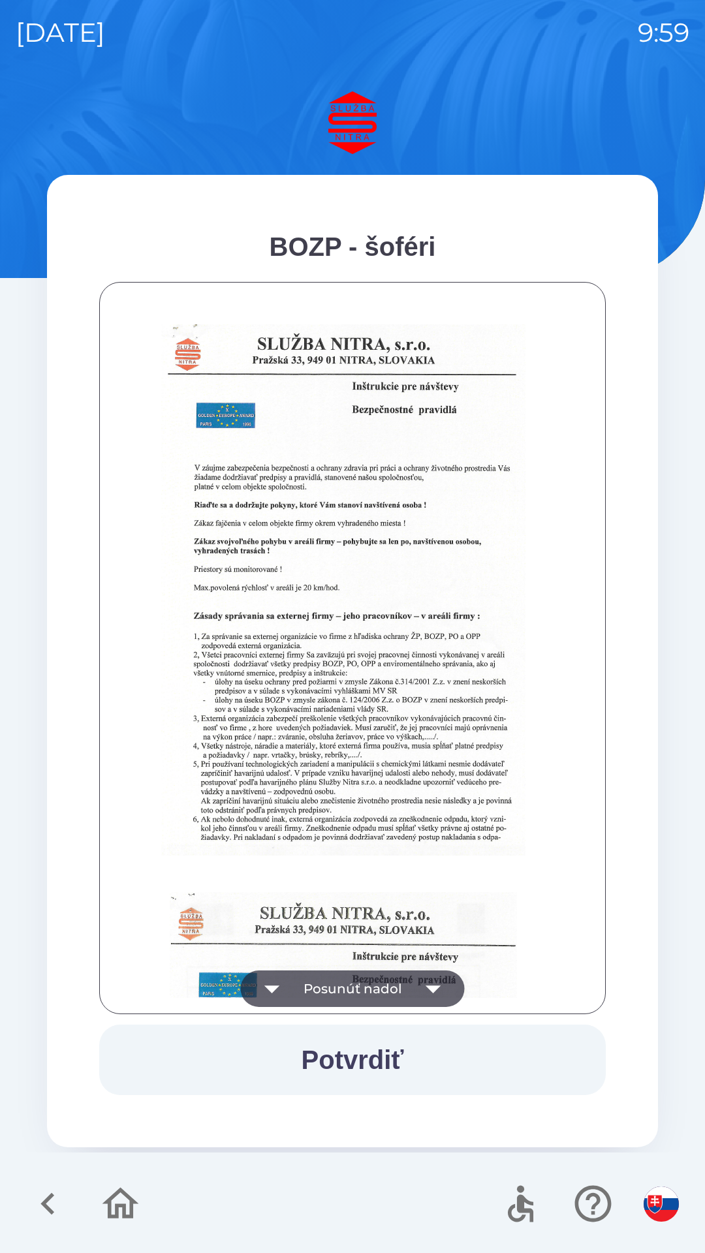
click at [378, 974] on button "Posunúť nadol" at bounding box center [353, 989] width 224 height 37
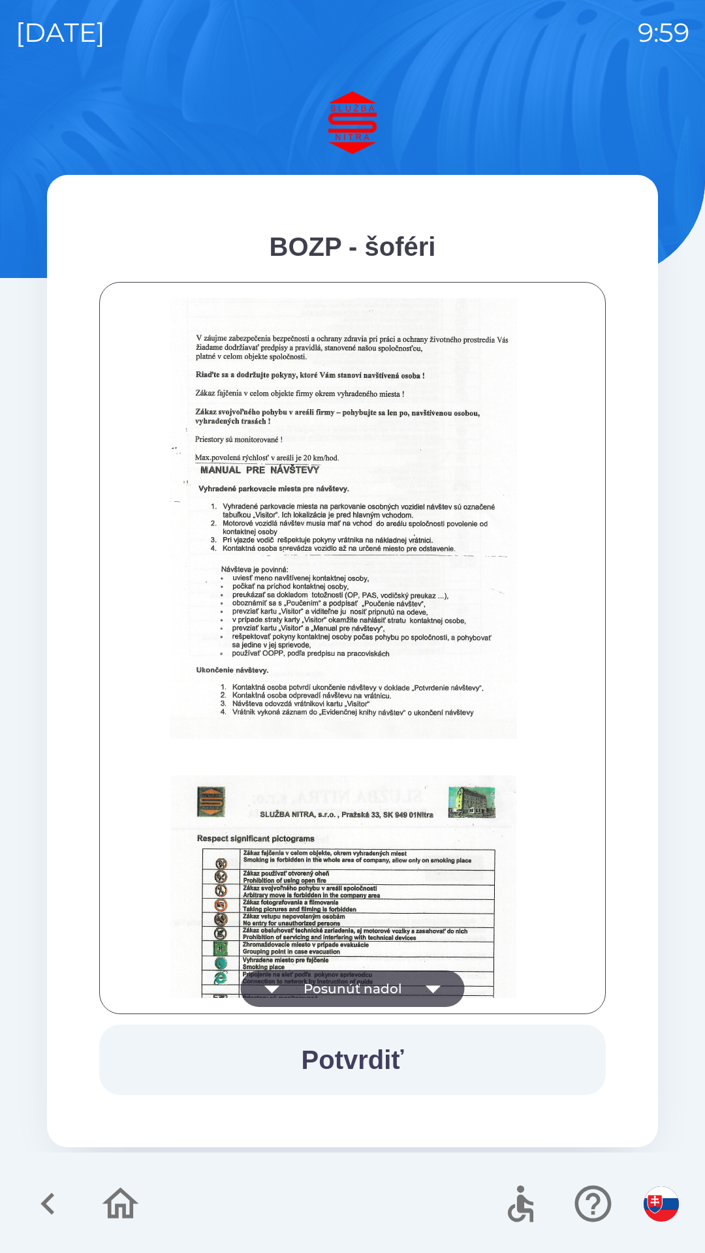
click at [393, 987] on button "Posunúť nadol" at bounding box center [353, 989] width 224 height 37
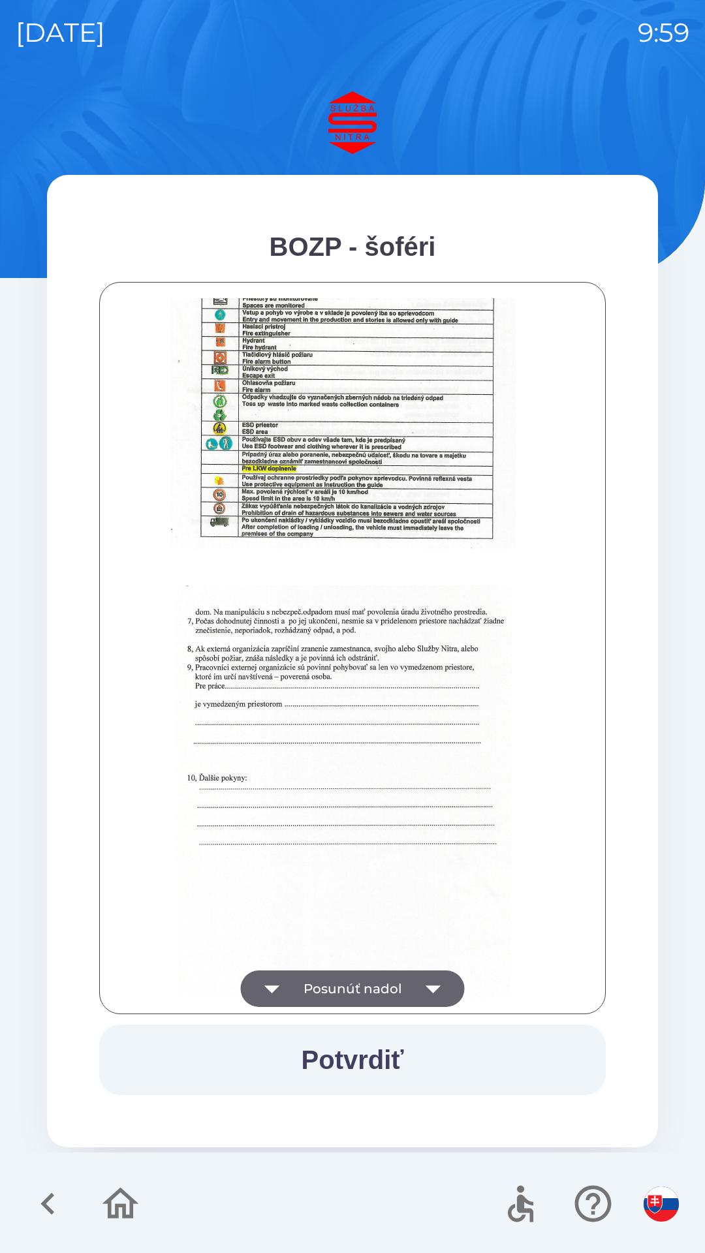
click at [408, 993] on button "Posunúť nadol" at bounding box center [353, 989] width 224 height 37
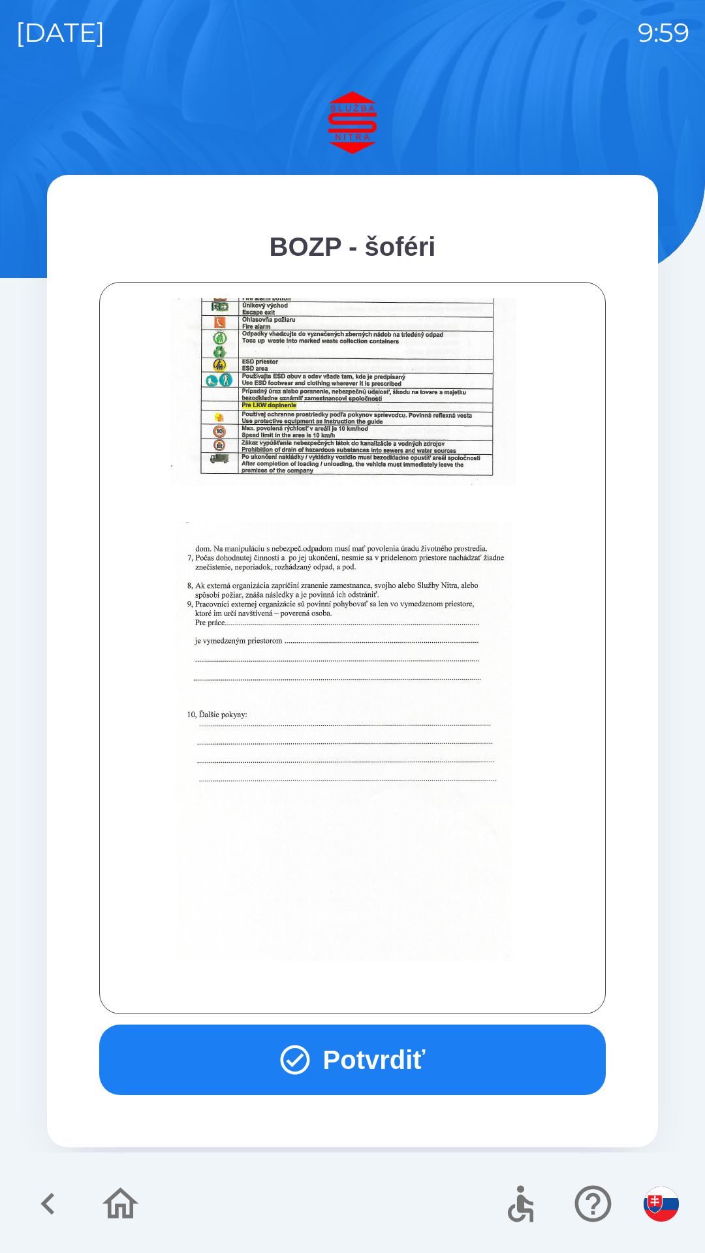
click at [430, 1083] on button "Potvrdiť" at bounding box center [352, 1060] width 506 height 70
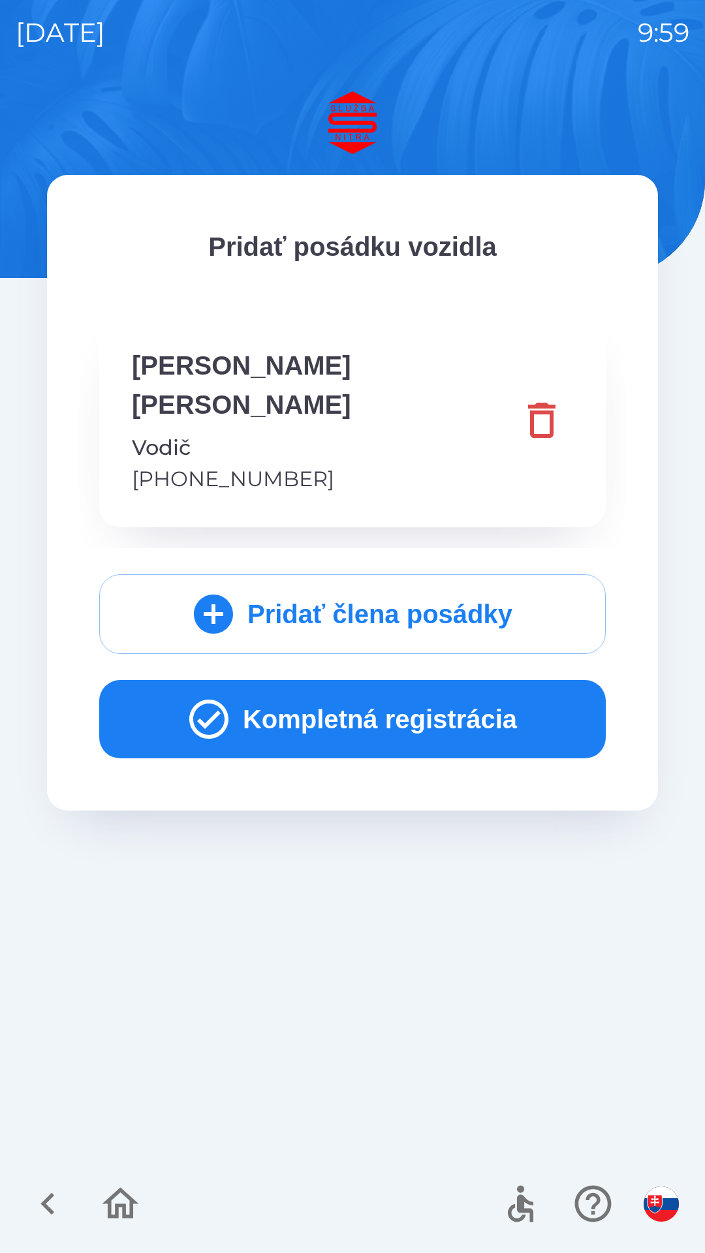
click at [429, 680] on button "Kompletná registrácia" at bounding box center [352, 719] width 506 height 78
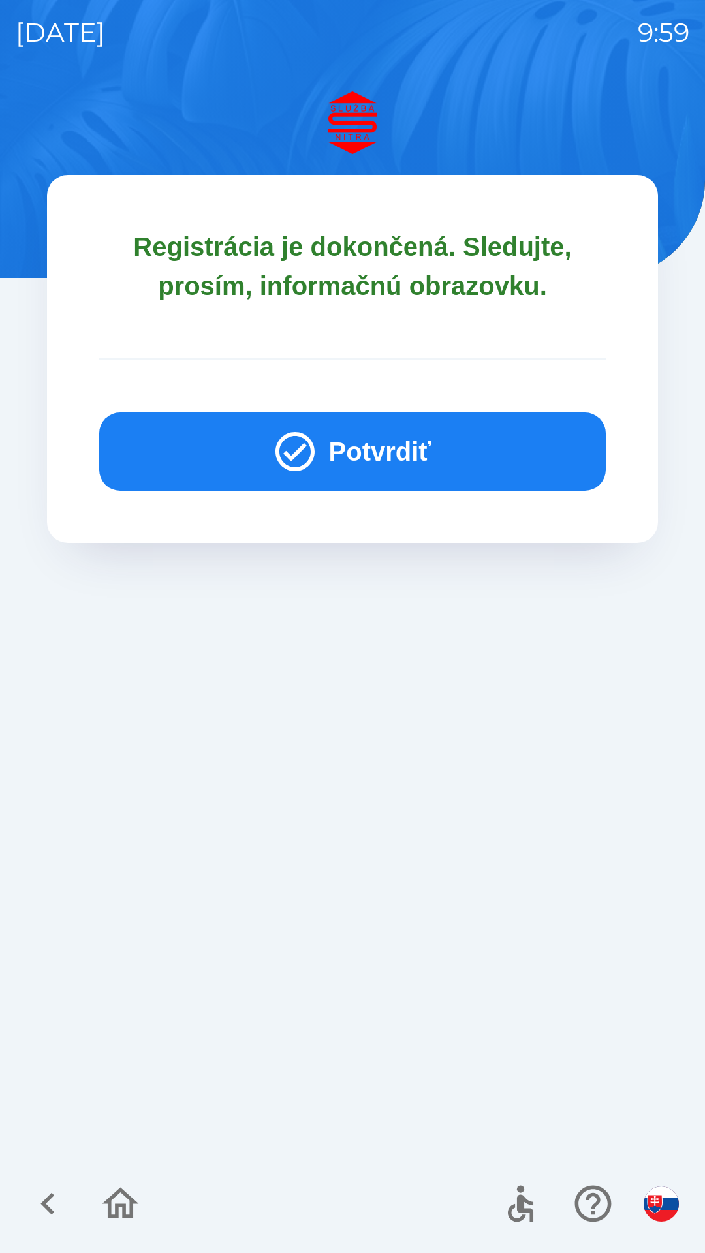
click at [436, 444] on button "Potvrdiť" at bounding box center [352, 452] width 506 height 78
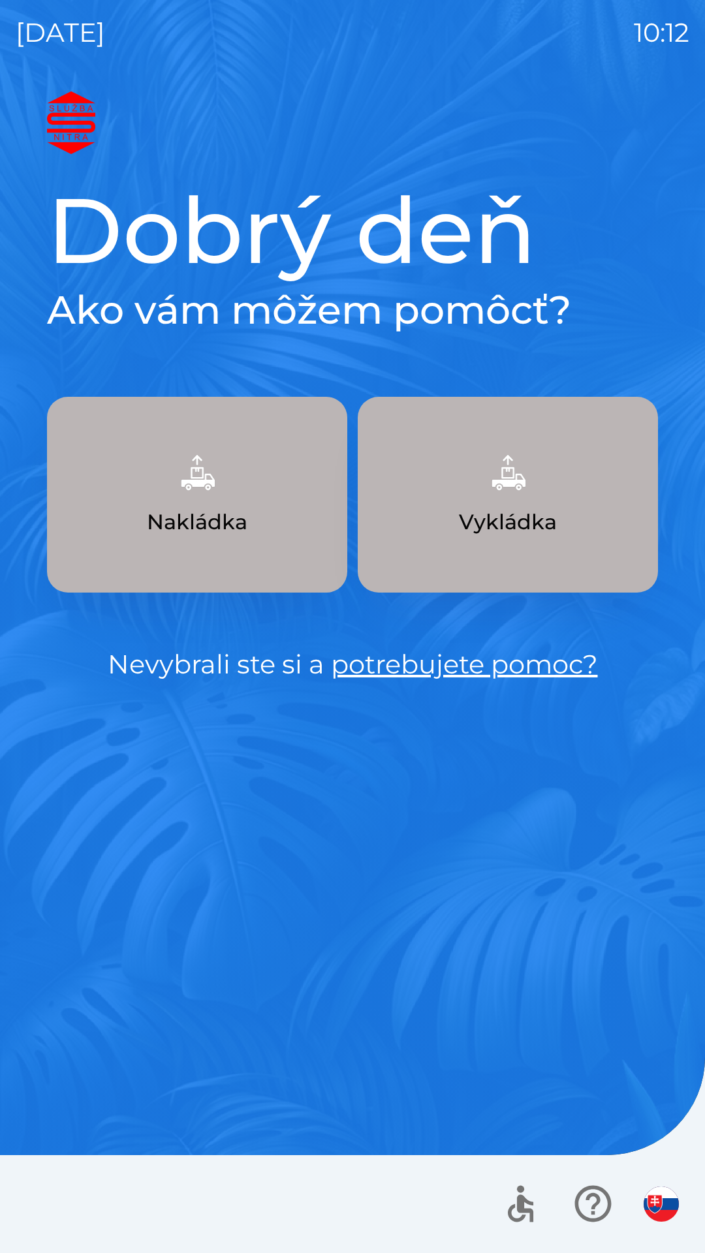
click at [510, 529] on p "Vykládka" at bounding box center [508, 521] width 98 height 31
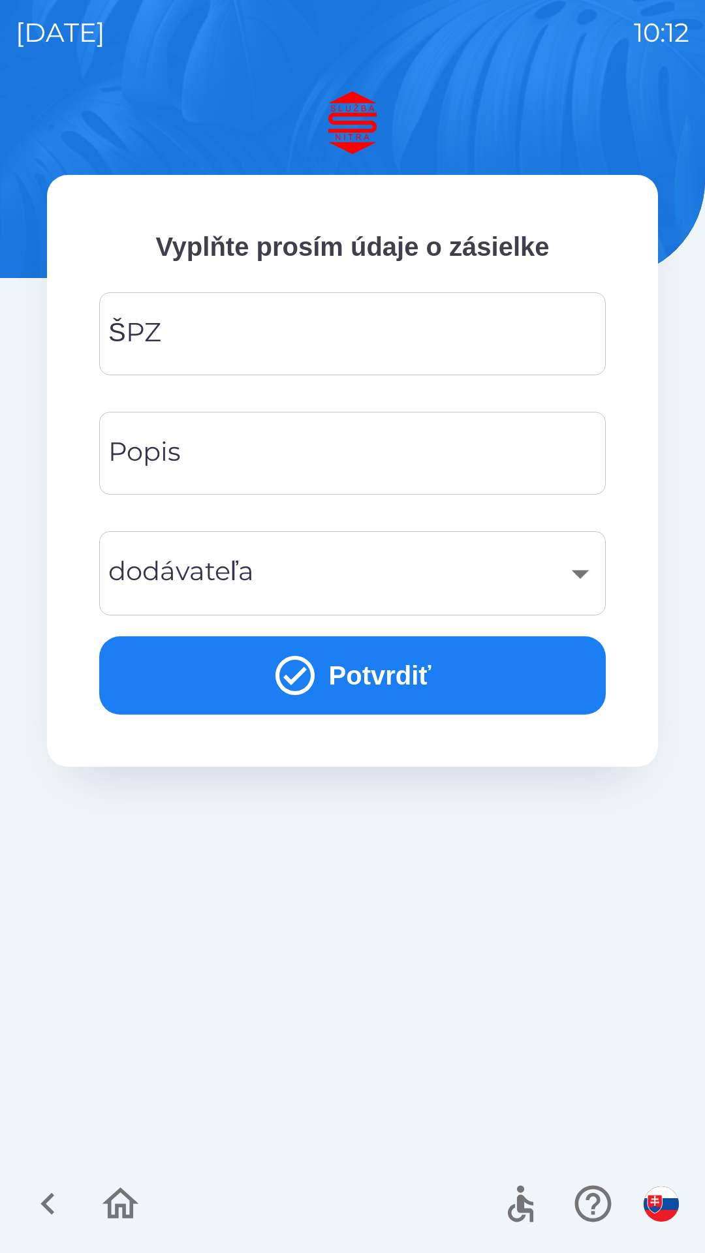
click at [310, 340] on input "ŠPZ" at bounding box center [352, 334] width 475 height 52
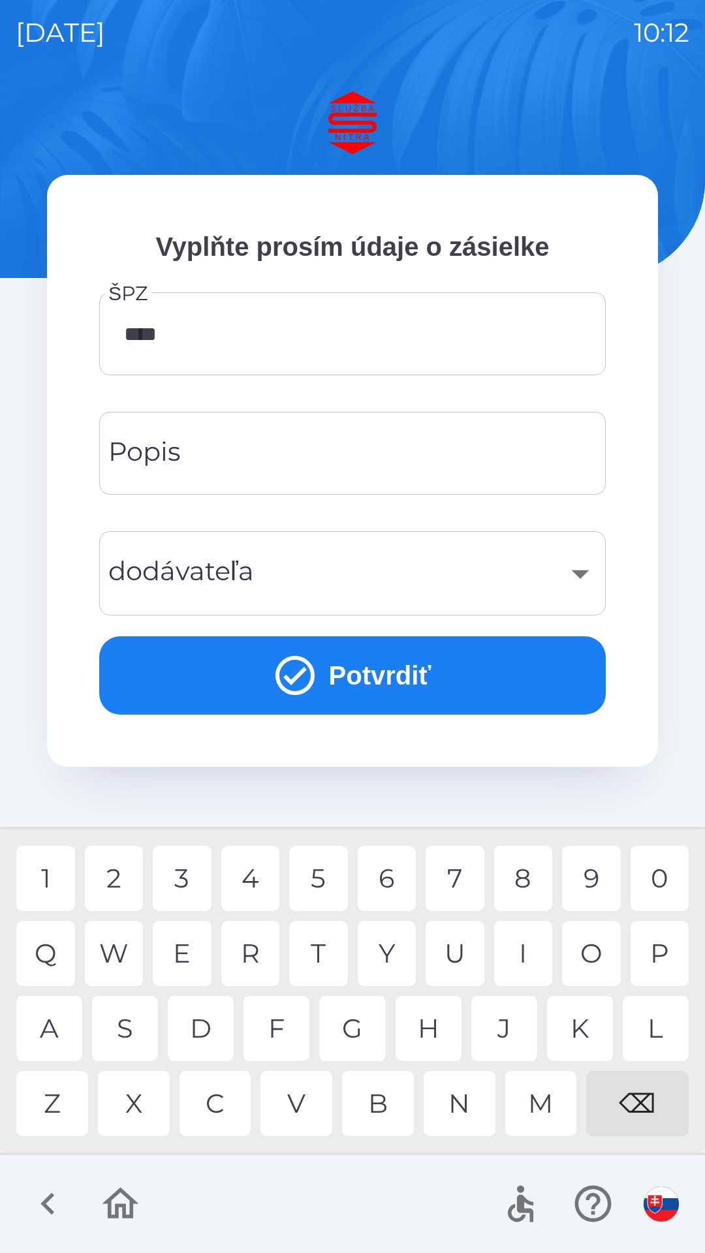
click at [599, 875] on div "9" at bounding box center [591, 878] width 59 height 65
click at [665, 886] on div "0" at bounding box center [659, 878] width 59 height 65
click at [203, 1016] on div "D" at bounding box center [201, 1028] width 66 height 65
type input "*******"
click at [347, 566] on div "​" at bounding box center [352, 573] width 475 height 53
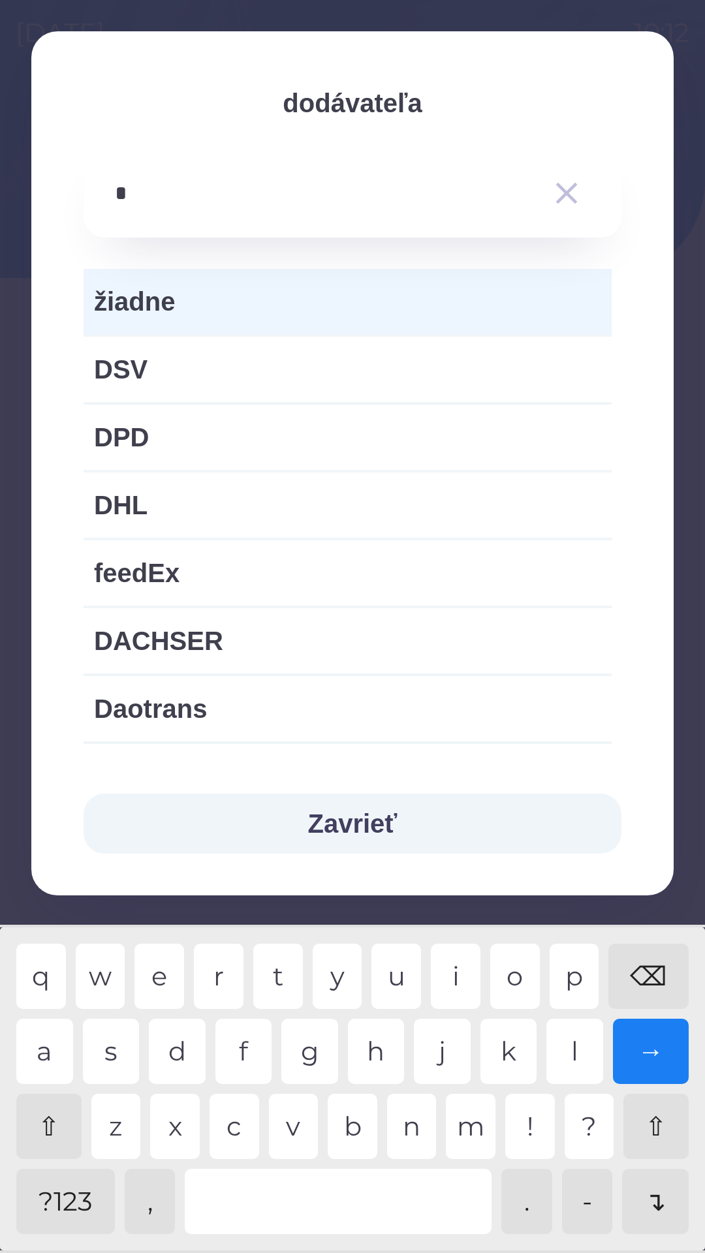
click at [182, 1059] on div "d" at bounding box center [177, 1051] width 57 height 65
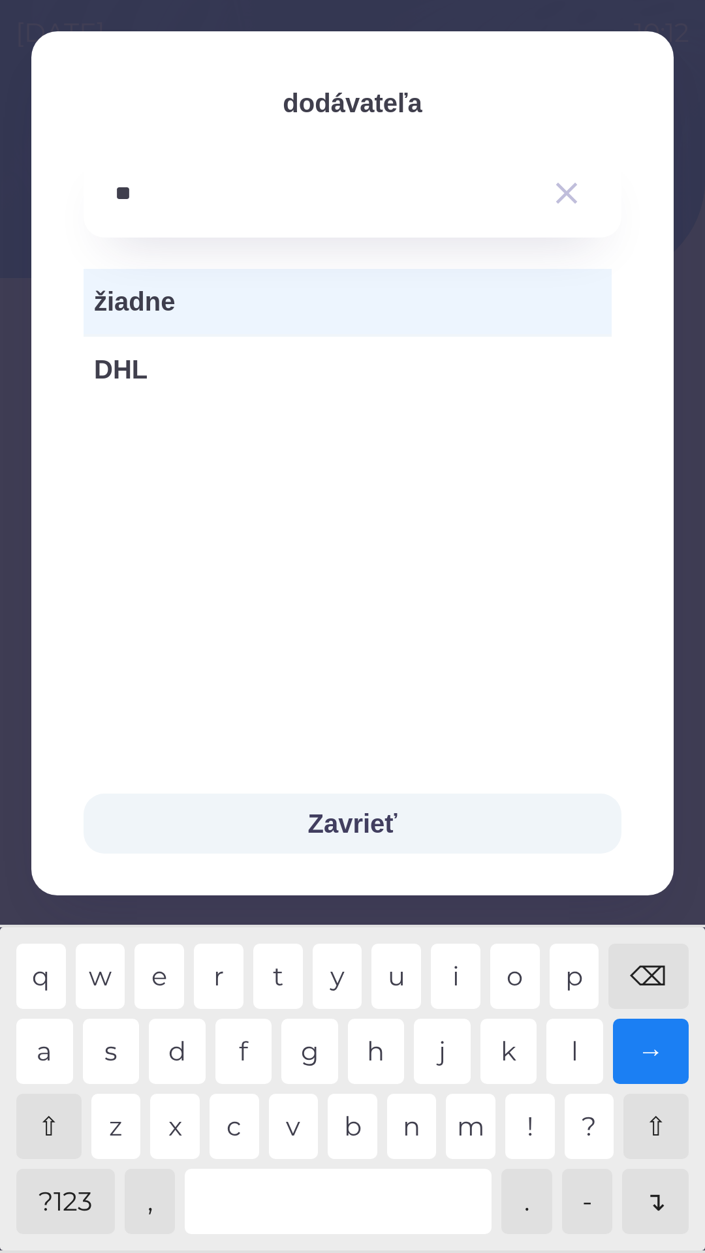
type input "***"
click at [215, 379] on span "DHL" at bounding box center [347, 369] width 507 height 39
type input "***"
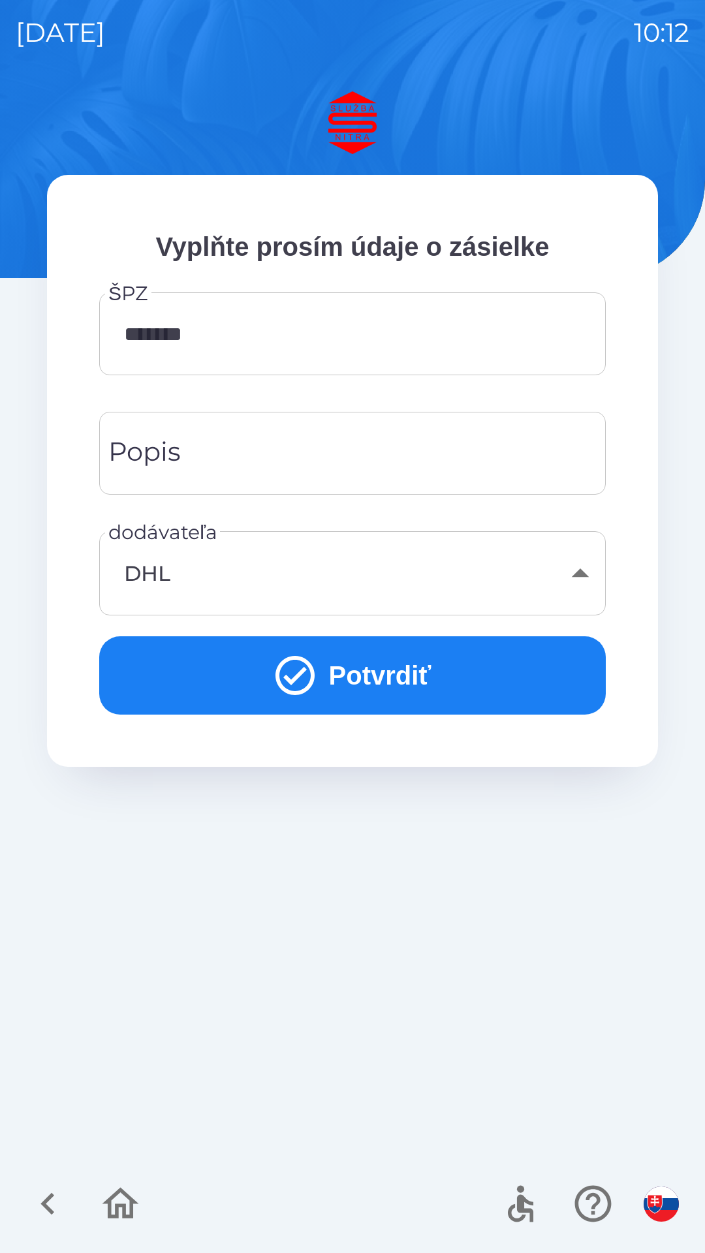
click at [401, 694] on button "Potvrdiť" at bounding box center [352, 675] width 506 height 78
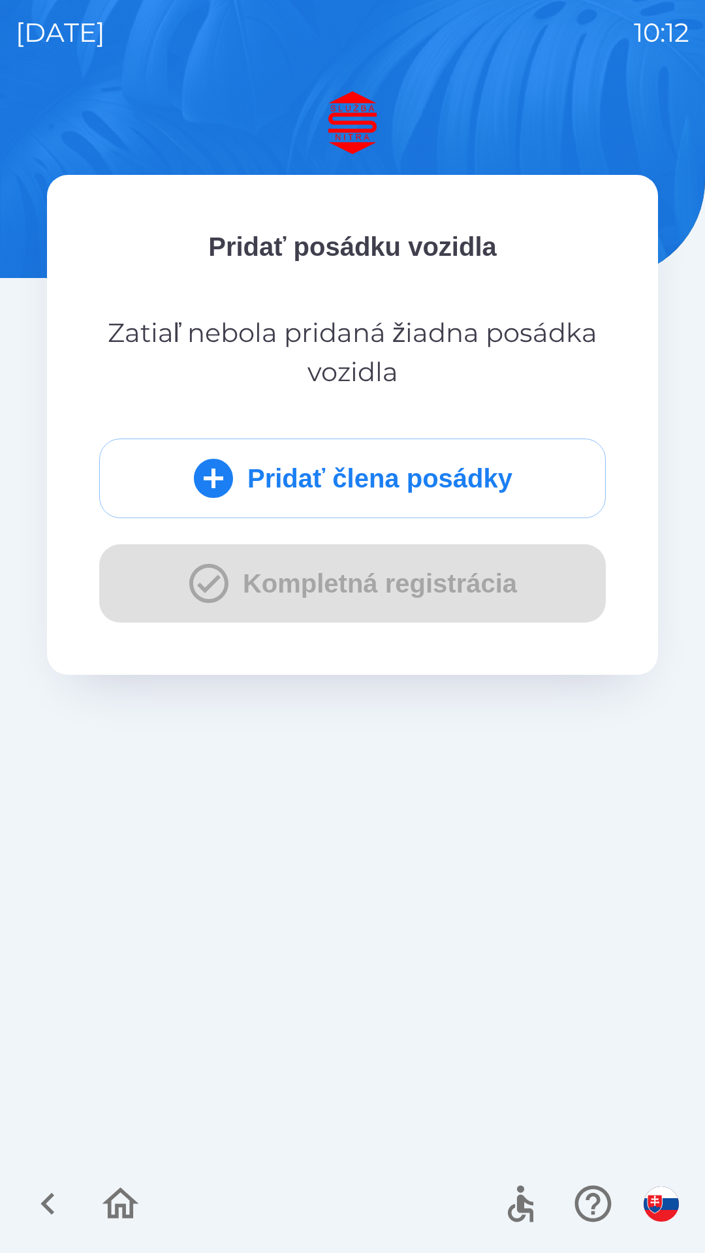
click at [433, 480] on button "Pridať člena posádky" at bounding box center [352, 479] width 506 height 80
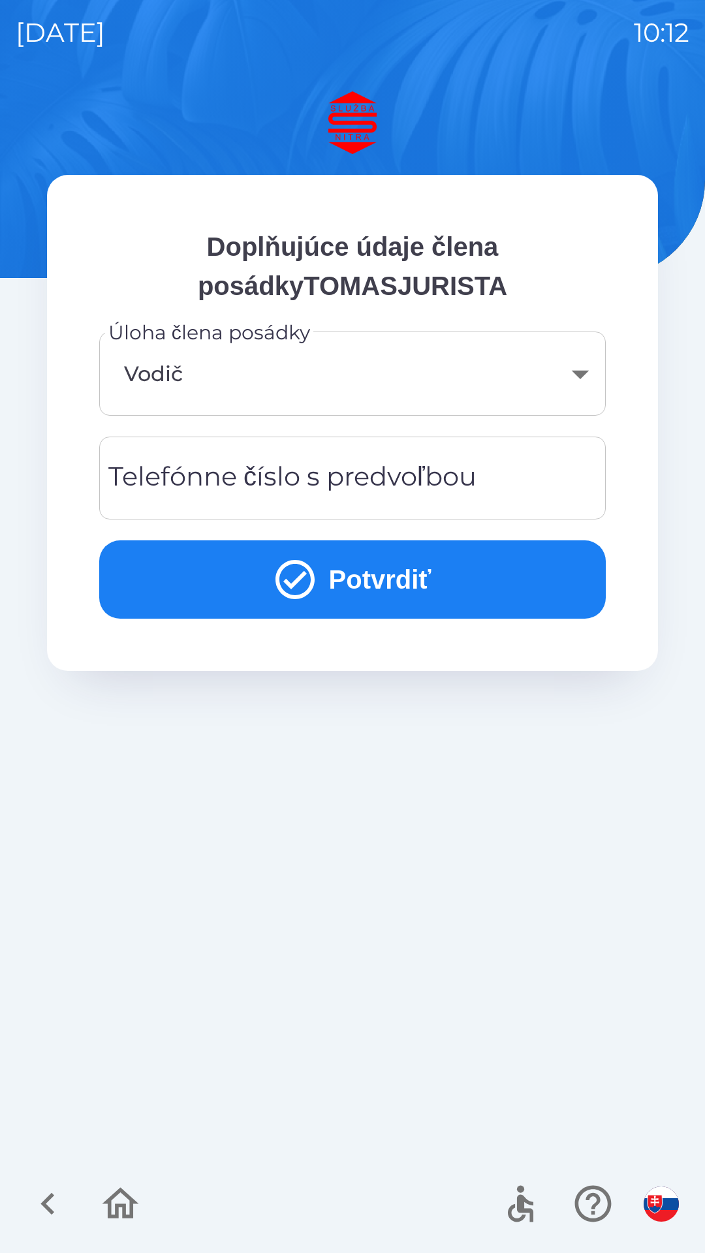
click at [376, 591] on button "Potvrdiť" at bounding box center [352, 579] width 506 height 78
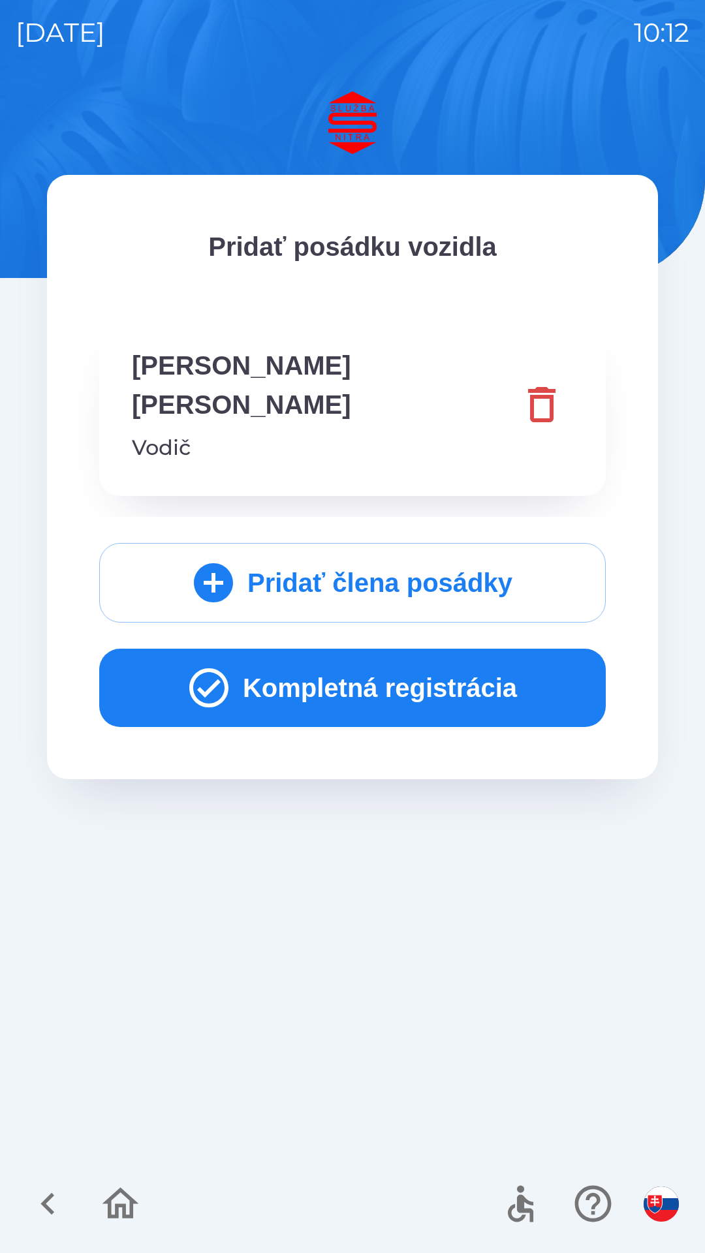
click at [389, 655] on button "Kompletná registrácia" at bounding box center [352, 688] width 506 height 78
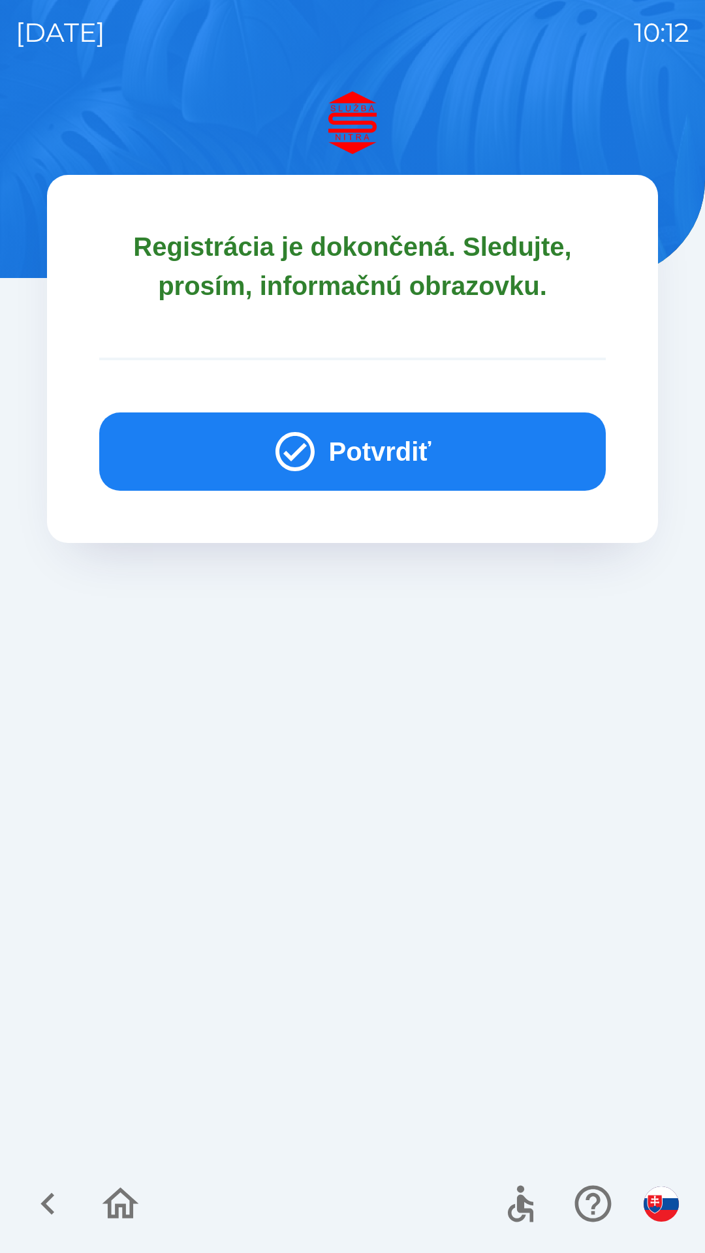
click at [401, 453] on button "Potvrdiť" at bounding box center [352, 452] width 506 height 78
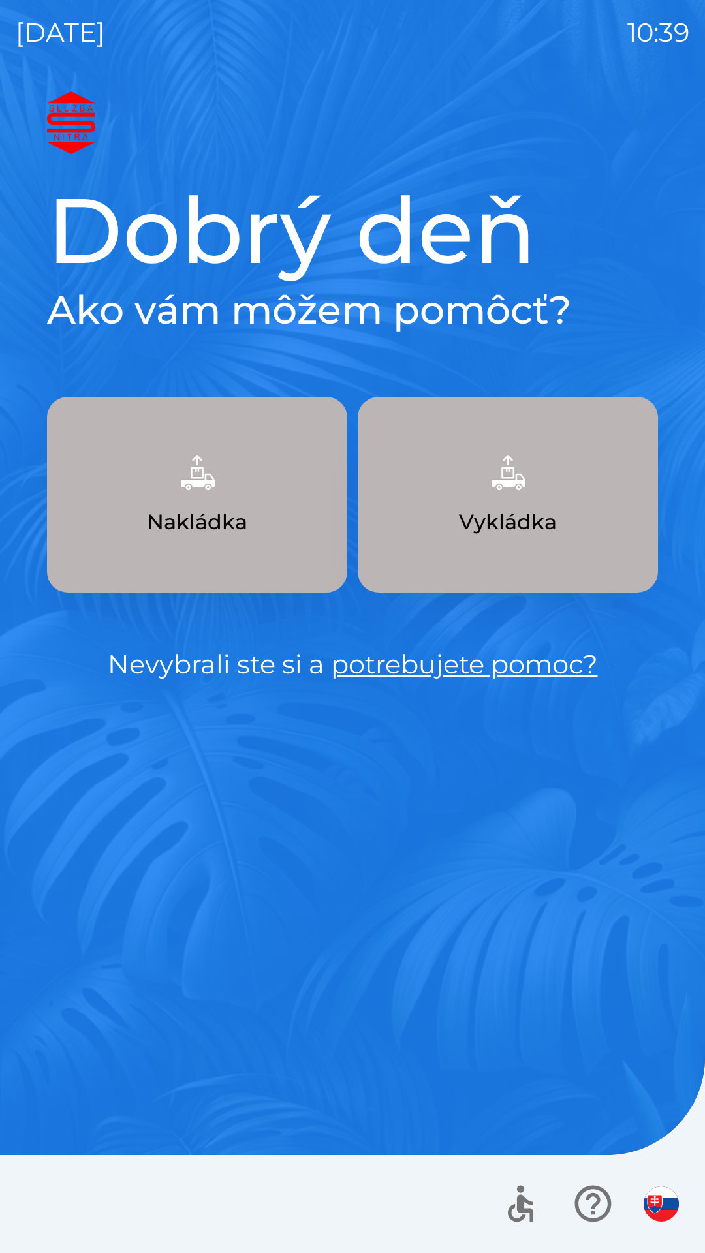
click at [668, 1198] on img "button" at bounding box center [661, 1204] width 35 height 35
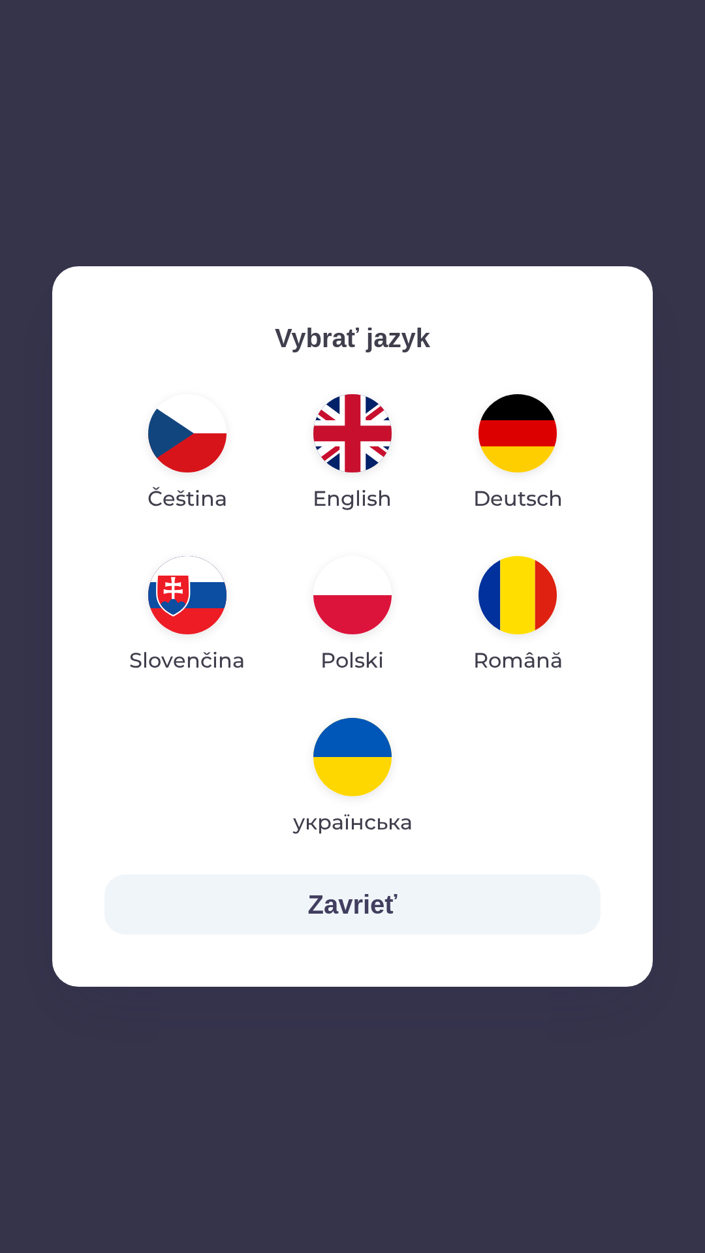
click at [356, 436] on img "button" at bounding box center [352, 433] width 78 height 78
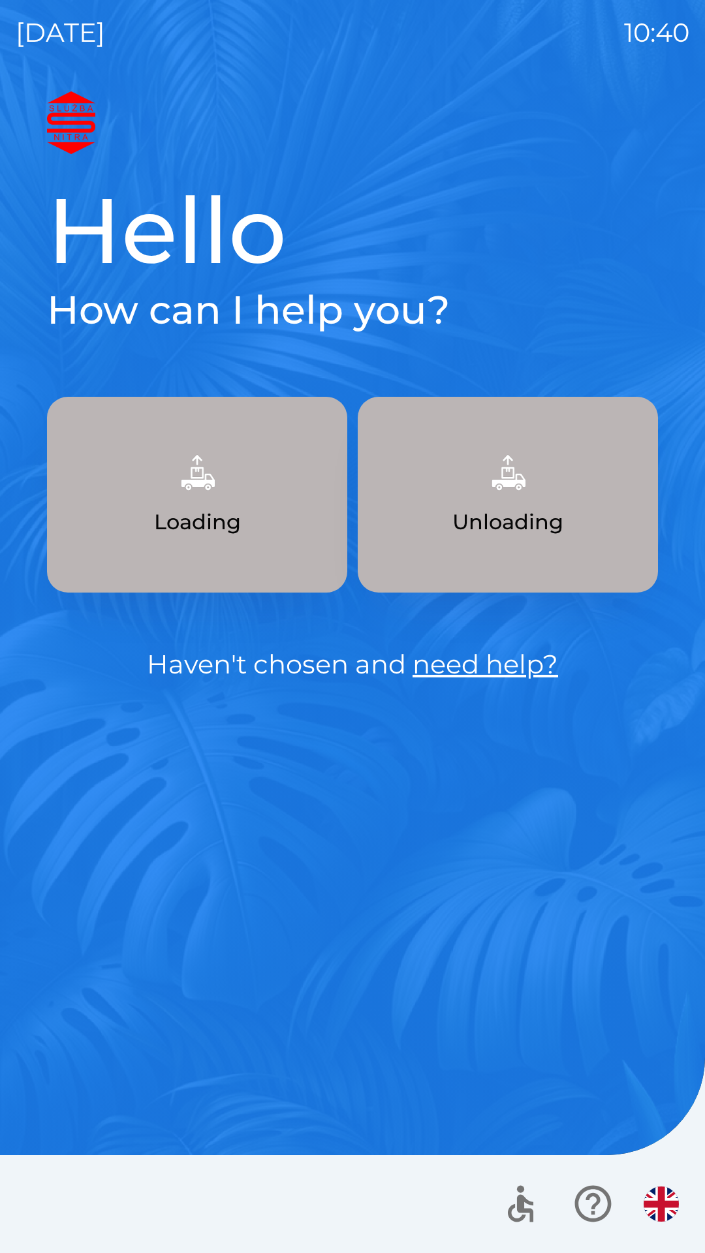
click at [487, 443] on button "Unloading" at bounding box center [508, 495] width 300 height 196
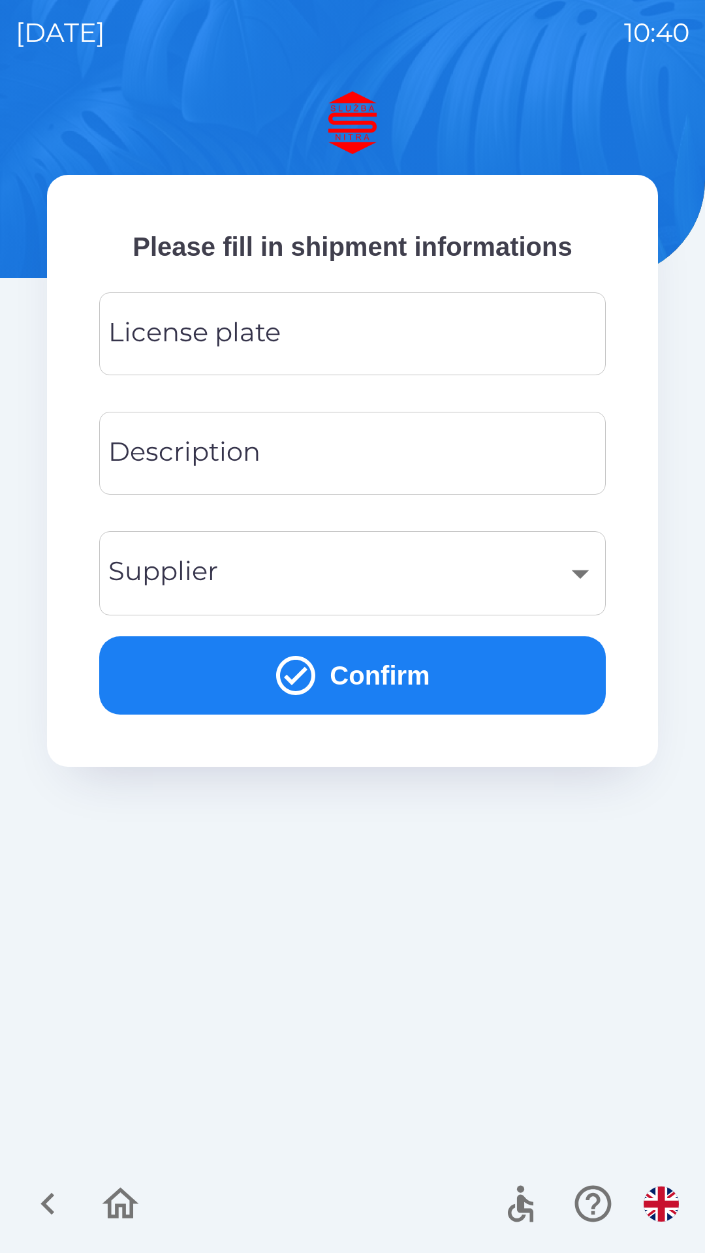
click at [384, 335] on input "License plate" at bounding box center [352, 334] width 475 height 52
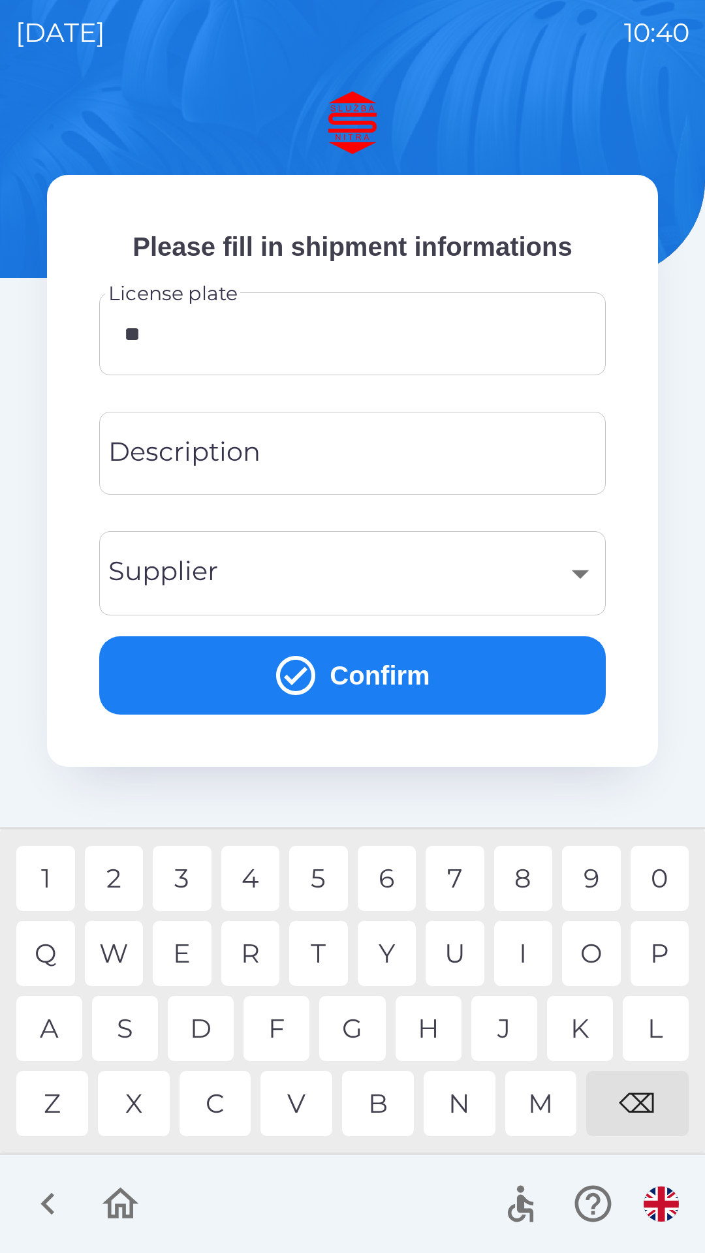
click at [59, 1020] on div "A" at bounding box center [49, 1028] width 66 height 65
click at [325, 878] on div "5" at bounding box center [318, 878] width 59 height 65
click at [185, 951] on div "E" at bounding box center [182, 953] width 59 height 65
type input "*******"
click at [309, 677] on icon "submit" at bounding box center [295, 675] width 39 height 39
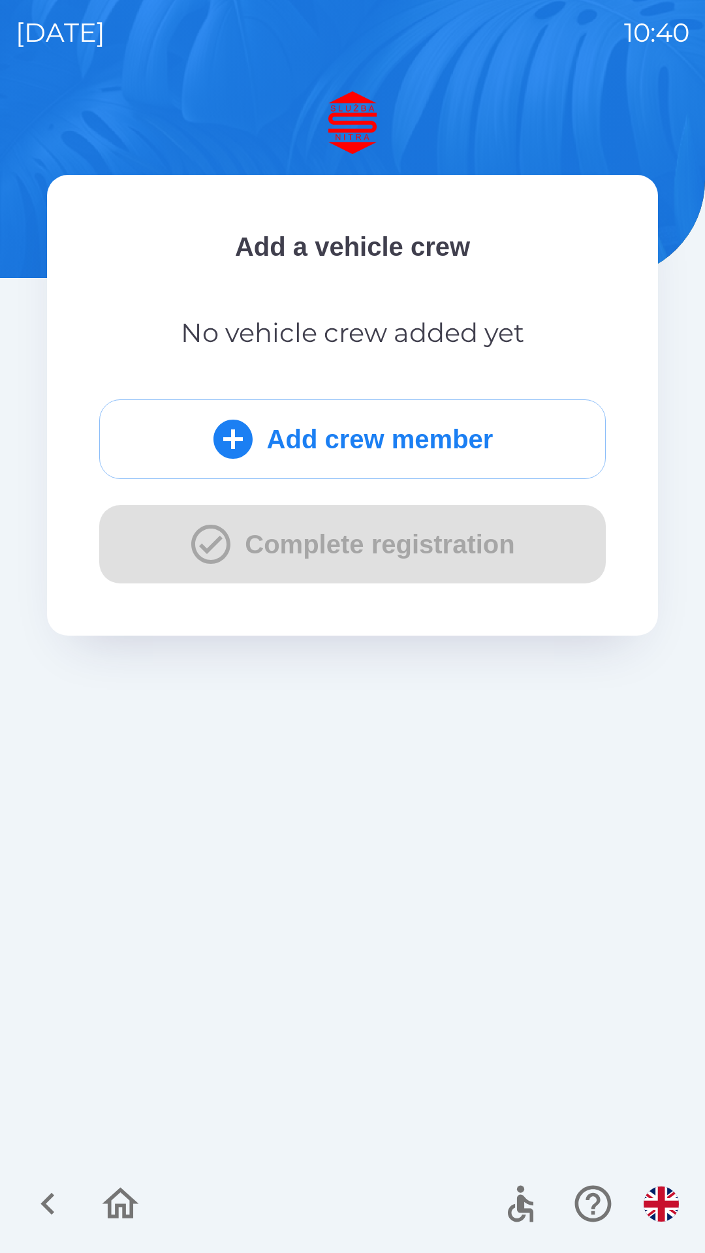
click at [440, 430] on button "Add crew member" at bounding box center [352, 439] width 506 height 80
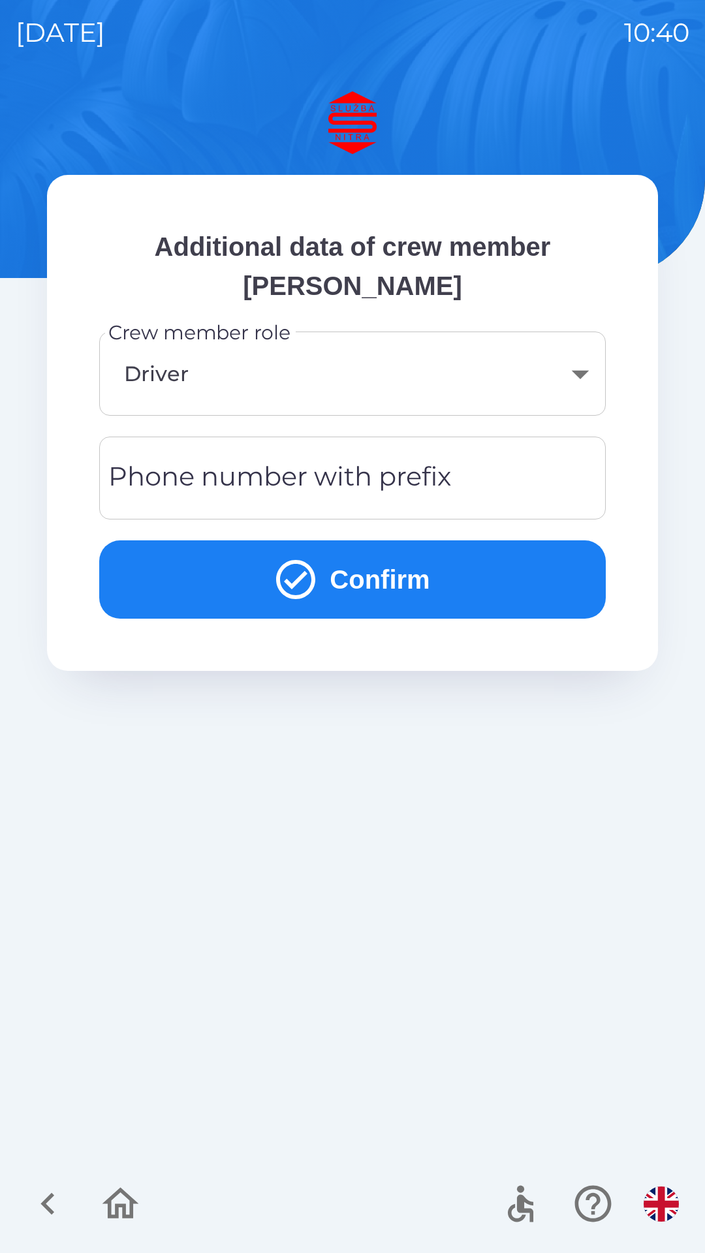
click at [397, 586] on button "Confirm" at bounding box center [352, 579] width 506 height 78
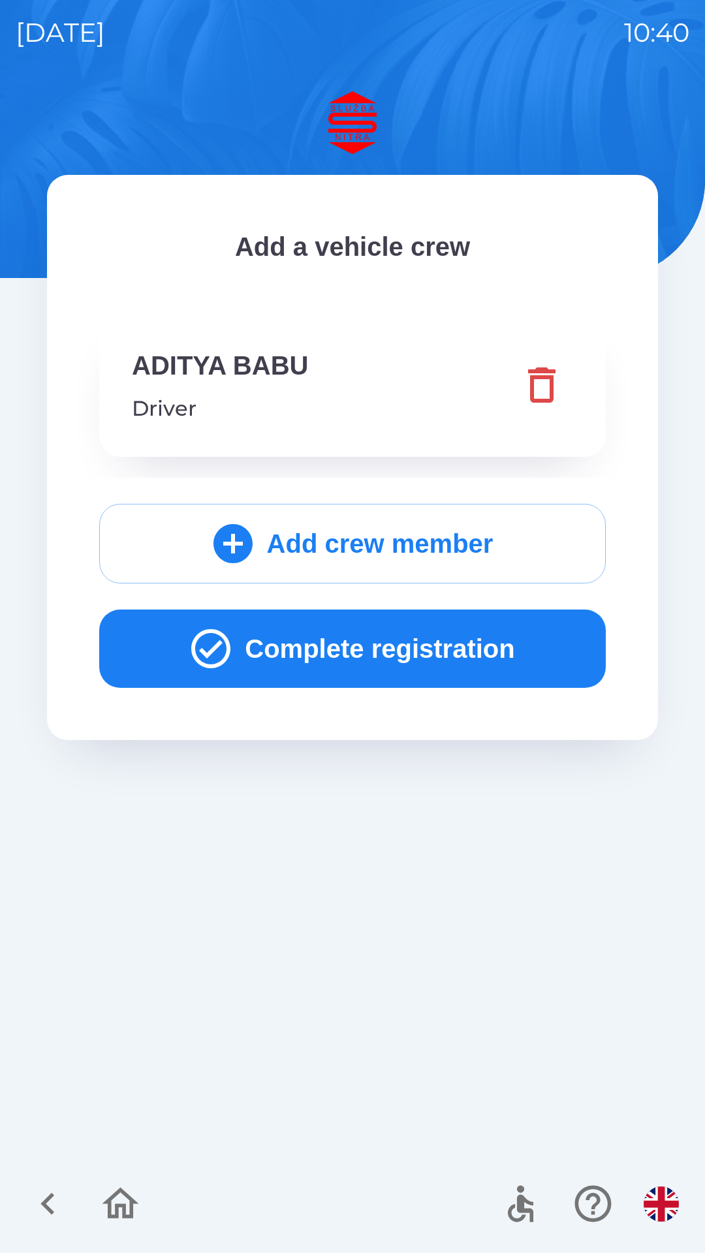
click at [414, 649] on button "Complete registration" at bounding box center [352, 649] width 506 height 78
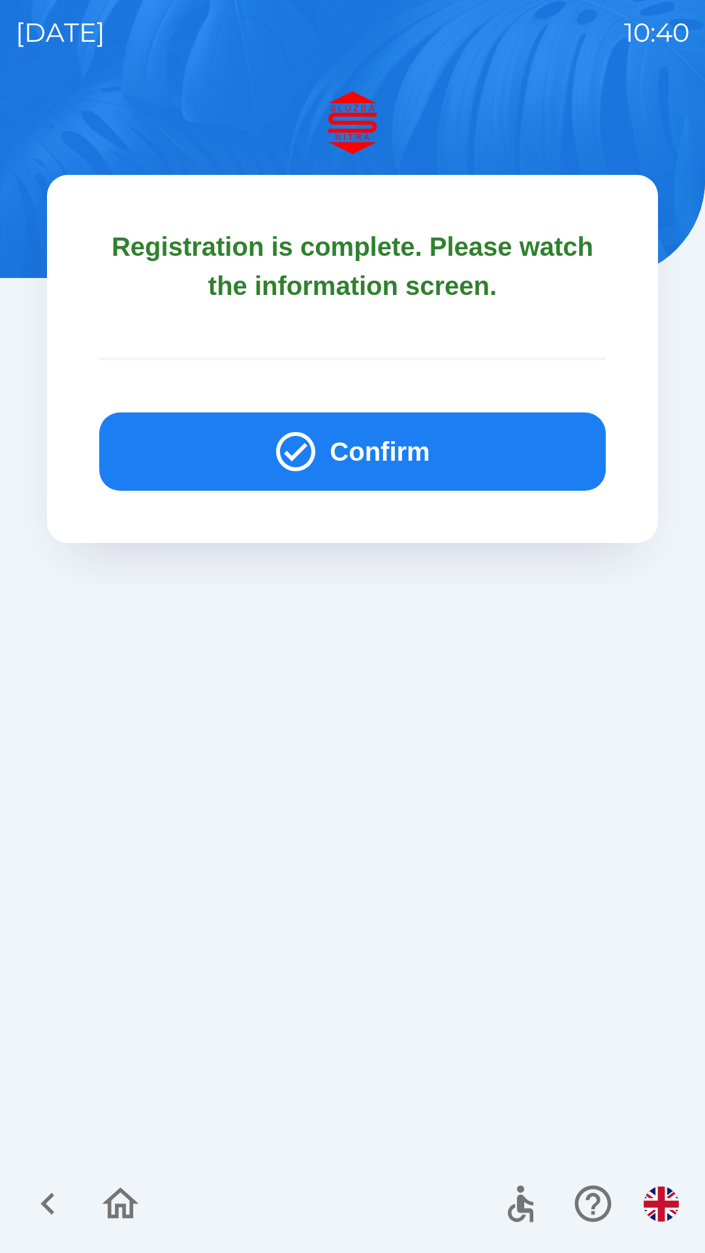
click at [428, 453] on button "Confirm" at bounding box center [352, 452] width 506 height 78
